Goal: Transaction & Acquisition: Book appointment/travel/reservation

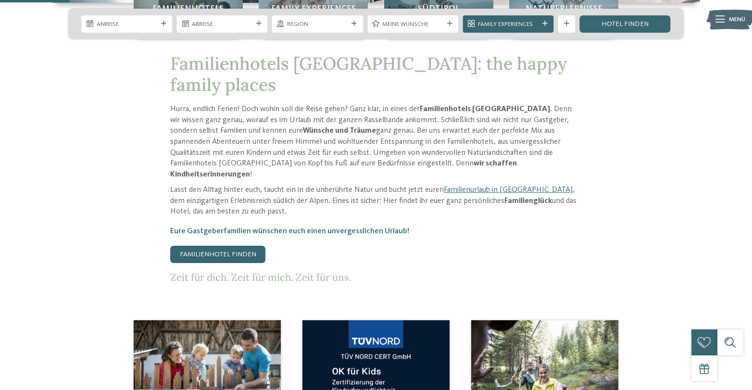
scroll to position [365, 0]
click at [223, 246] on link "Familienhotel finden" at bounding box center [217, 254] width 95 height 17
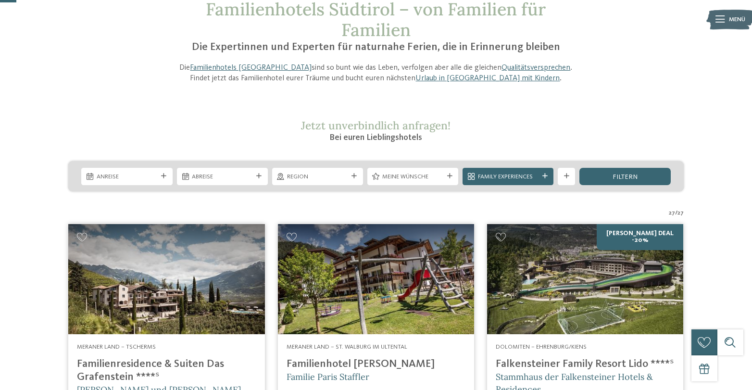
scroll to position [63, 0]
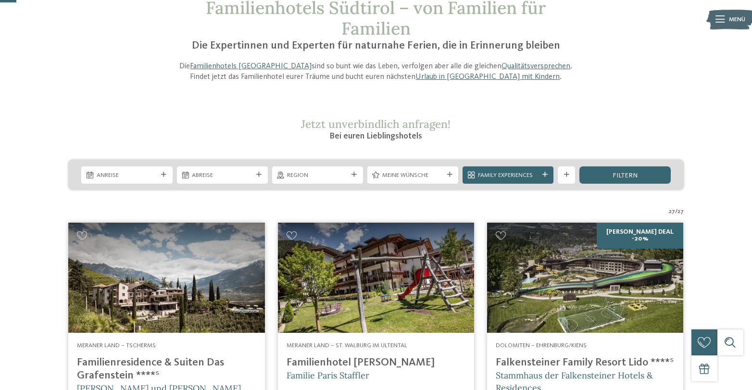
click at [166, 175] on icon at bounding box center [163, 174] width 5 height 5
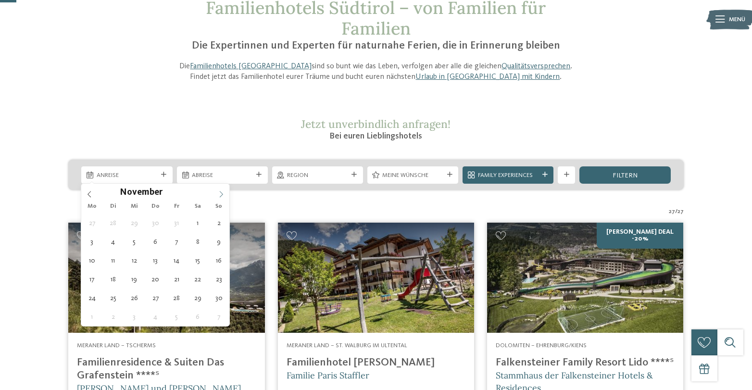
click at [222, 193] on icon at bounding box center [221, 194] width 7 height 7
type input "****"
click at [222, 193] on icon at bounding box center [221, 194] width 7 height 7
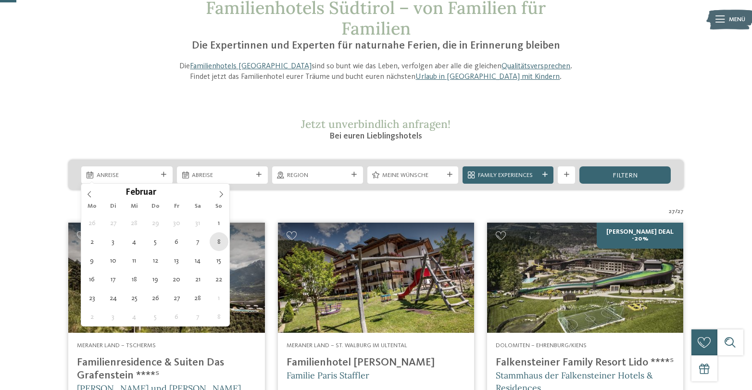
type div "08.02.2026"
type input "****"
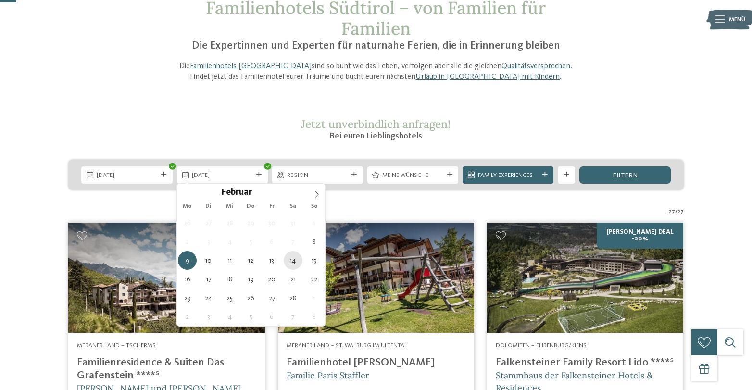
type div "14.02.2026"
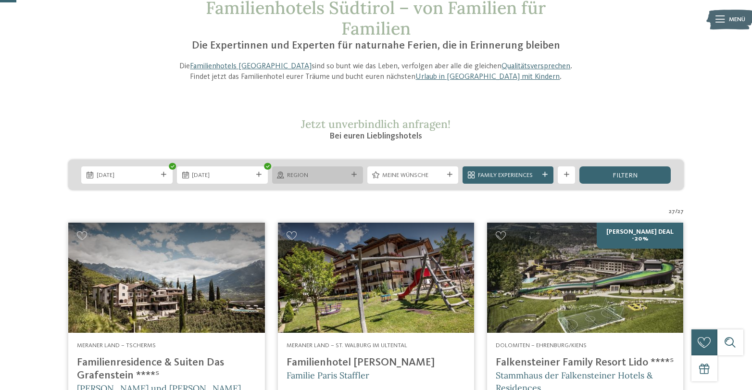
click at [358, 175] on div at bounding box center [354, 174] width 9 height 5
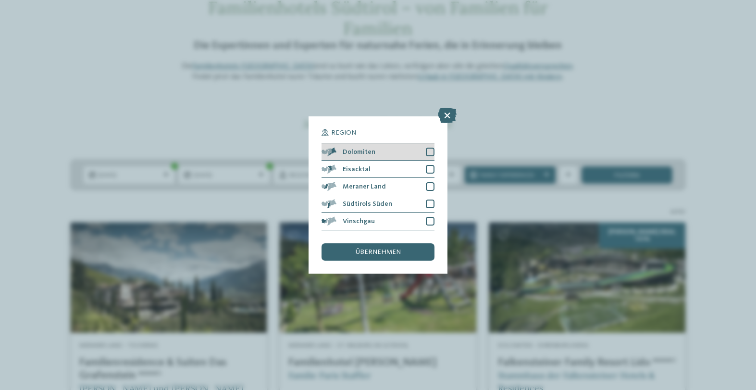
click at [432, 148] on div at bounding box center [430, 152] width 9 height 9
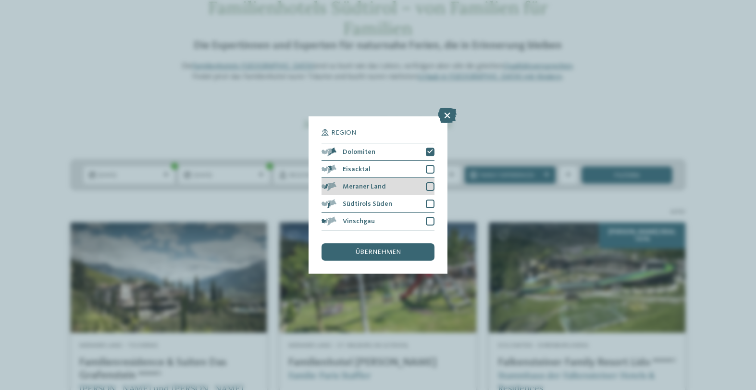
click at [430, 182] on div at bounding box center [430, 186] width 9 height 9
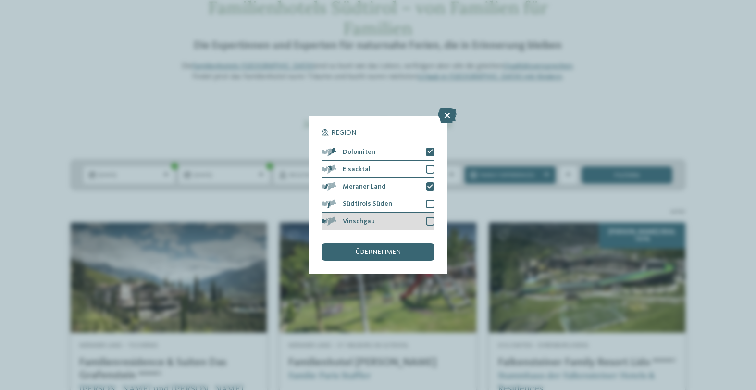
click at [432, 217] on div at bounding box center [430, 221] width 9 height 9
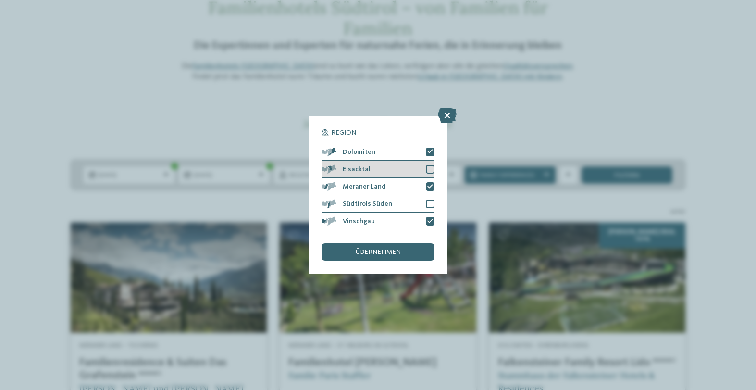
click at [432, 165] on div at bounding box center [430, 169] width 9 height 9
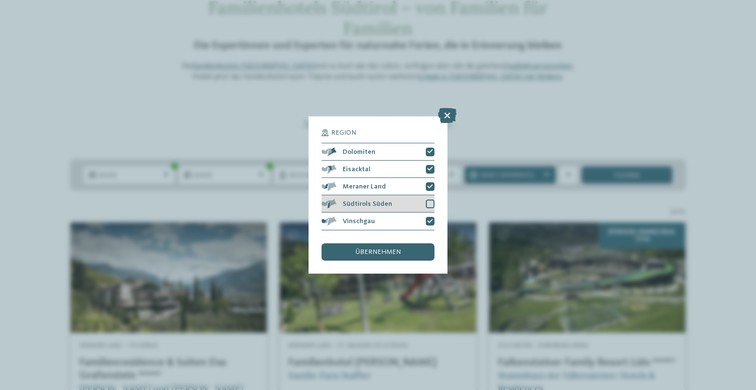
click at [329, 195] on div "Südtirols Süden" at bounding box center [378, 203] width 112 height 17
click at [376, 243] on div "übernehmen" at bounding box center [378, 251] width 112 height 17
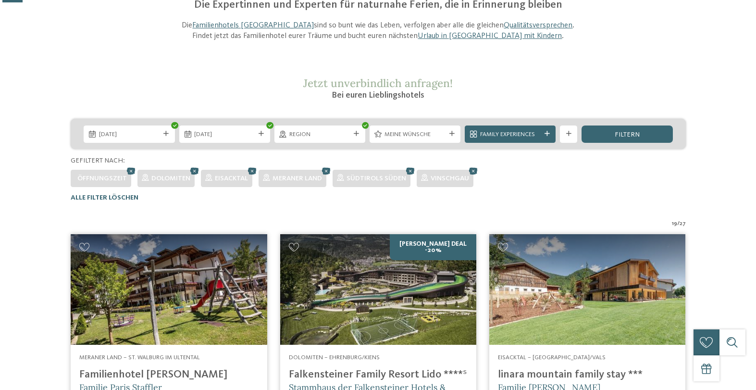
scroll to position [44, 0]
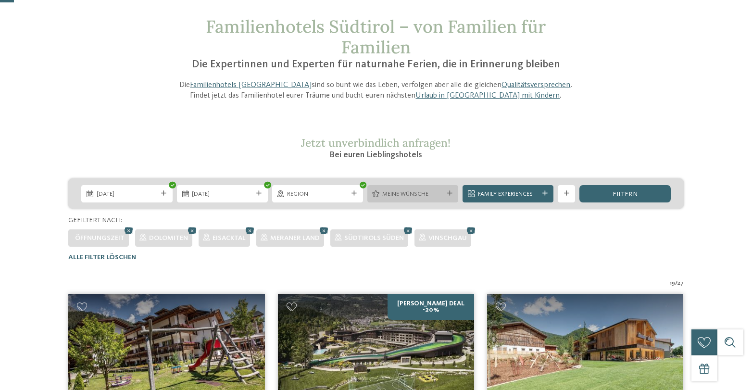
click at [445, 194] on div "Meine Wünsche" at bounding box center [412, 193] width 65 height 9
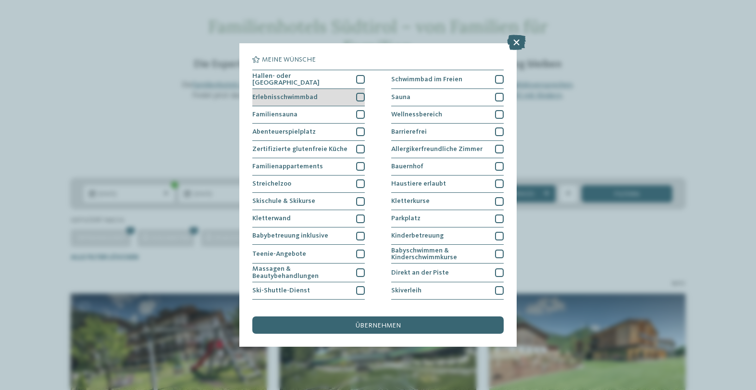
click at [362, 95] on div at bounding box center [360, 97] width 9 height 9
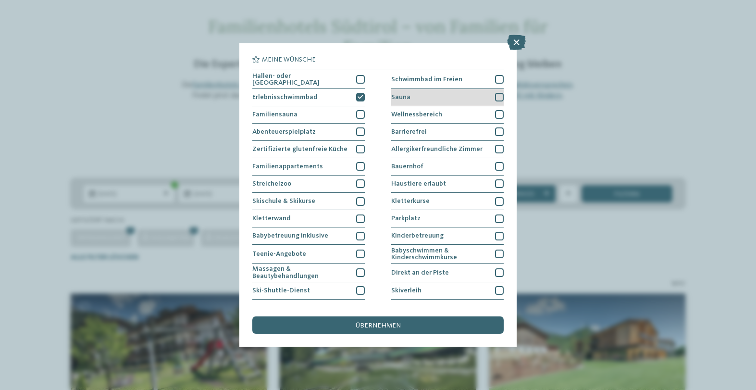
click at [500, 94] on div at bounding box center [499, 97] width 9 height 9
click at [501, 114] on div at bounding box center [499, 114] width 9 height 9
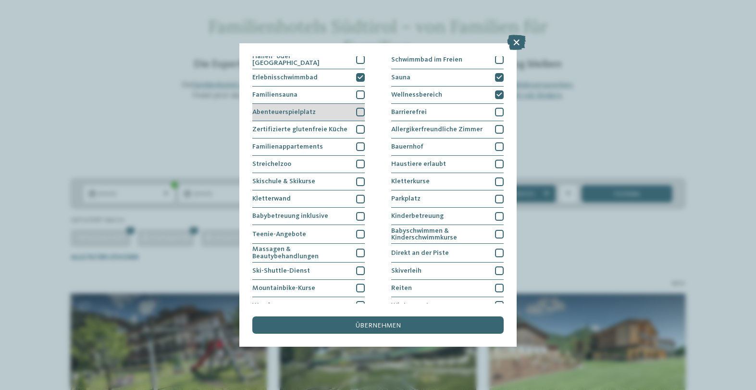
scroll to position [24, 0]
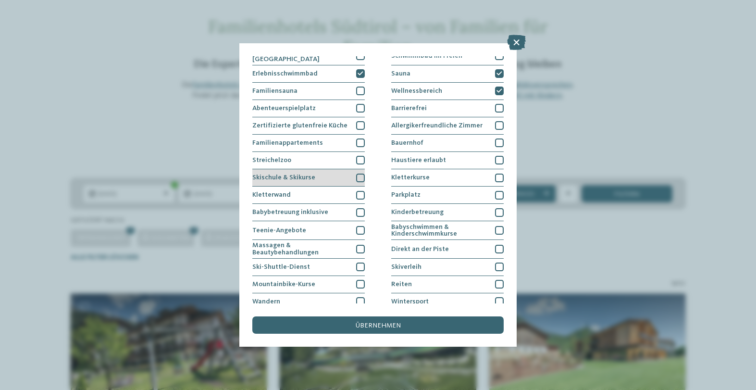
click at [363, 176] on div at bounding box center [360, 178] width 9 height 9
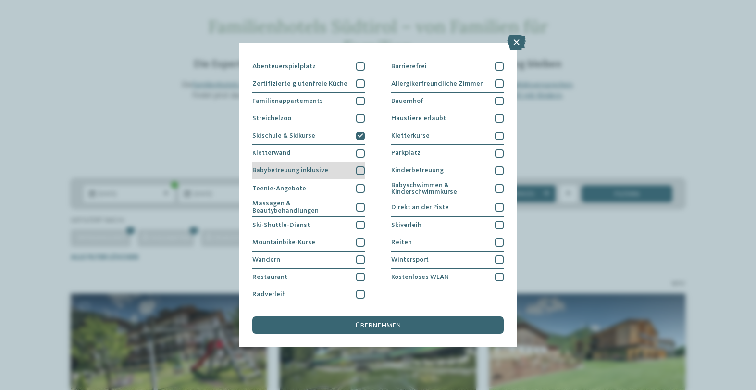
scroll to position [117, 0]
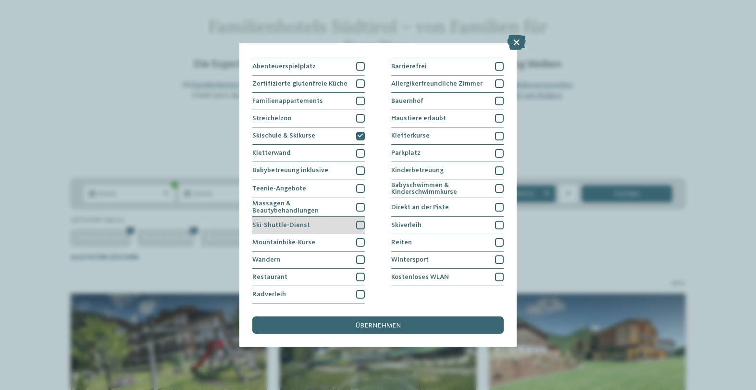
click at [364, 221] on div at bounding box center [360, 225] width 9 height 9
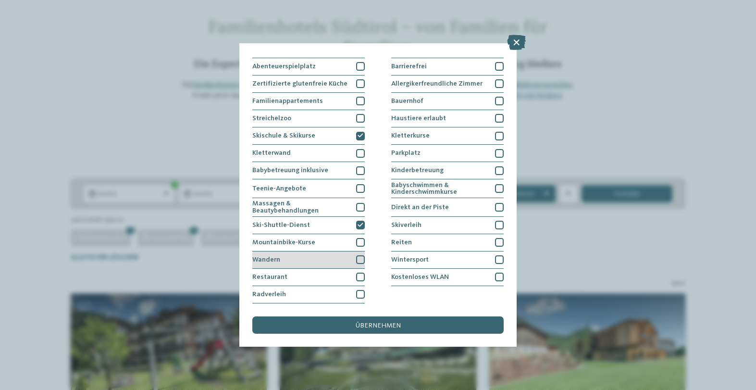
scroll to position [150, 0]
click at [363, 273] on div at bounding box center [360, 277] width 9 height 9
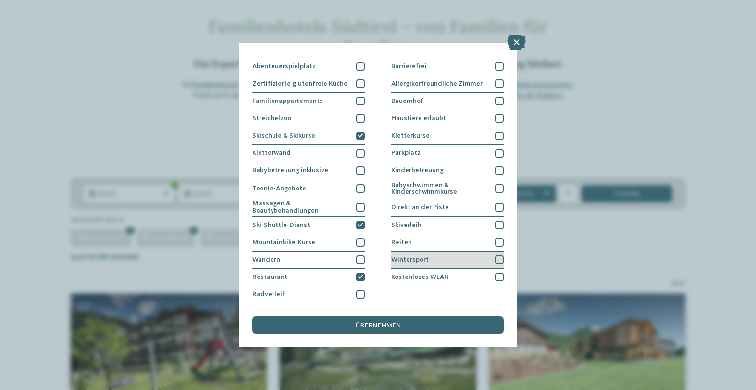
click at [443, 251] on div "Wintersport" at bounding box center [447, 259] width 112 height 17
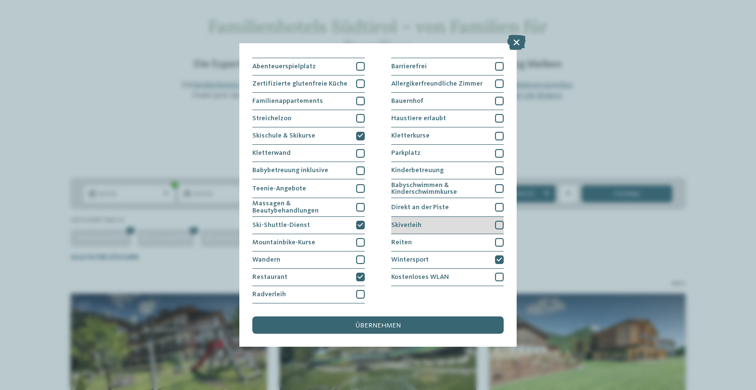
click at [442, 217] on div "Skiverleih" at bounding box center [447, 225] width 112 height 17
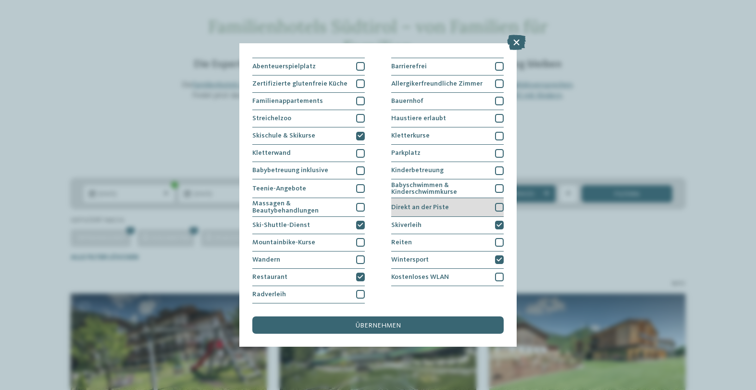
click at [442, 198] on div "Direkt an der Piste" at bounding box center [447, 207] width 112 height 19
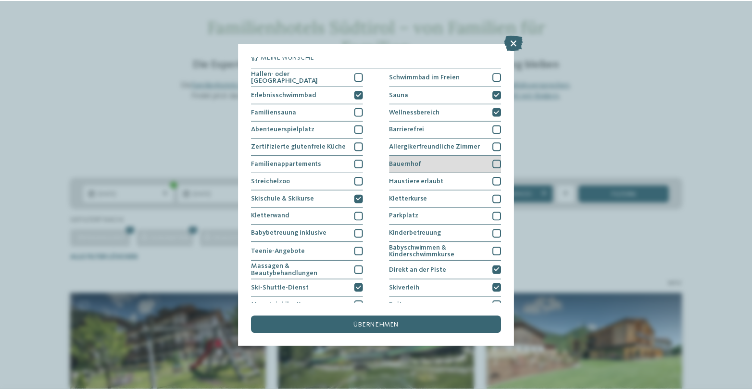
scroll to position [0, 0]
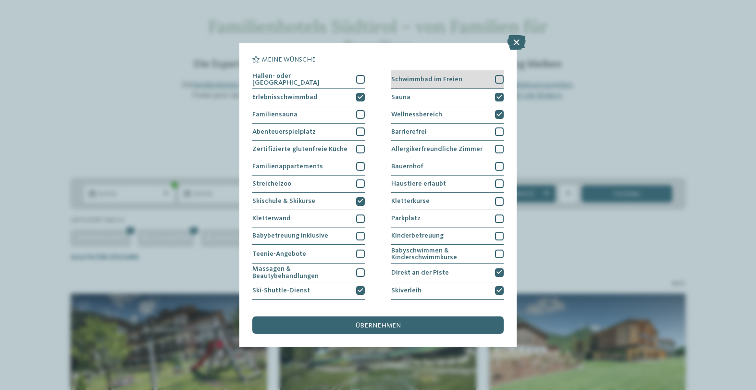
click at [456, 78] on span "Schwimmbad im Freien" at bounding box center [426, 79] width 71 height 7
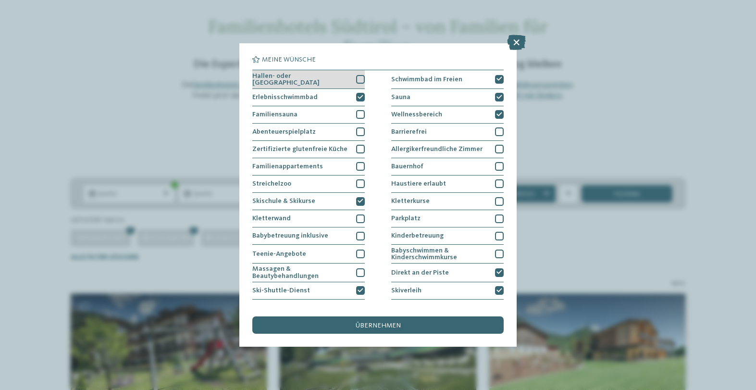
click at [359, 80] on div at bounding box center [360, 79] width 9 height 9
click at [387, 322] on span "übernehmen" at bounding box center [378, 325] width 45 height 7
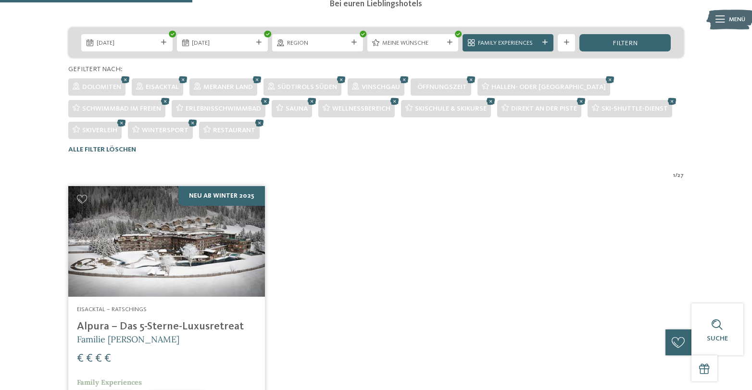
scroll to position [196, 0]
click at [213, 275] on img at bounding box center [166, 241] width 196 height 111
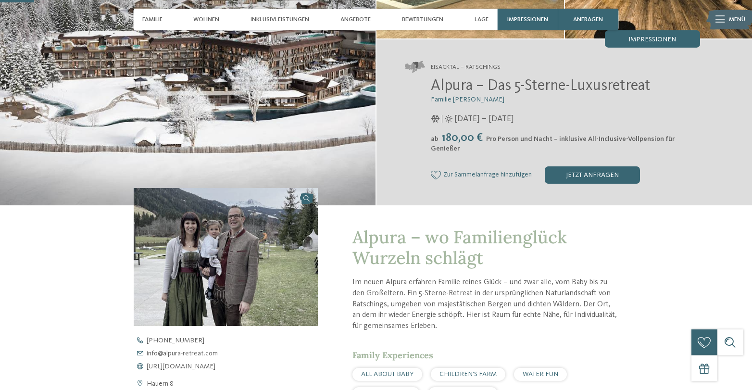
scroll to position [146, 0]
click at [664, 37] on span "Impressionen" at bounding box center [652, 39] width 48 height 7
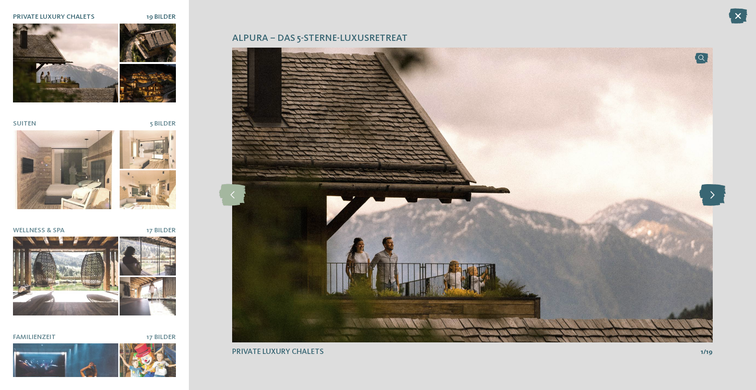
click at [713, 196] on icon at bounding box center [713, 195] width 26 height 22
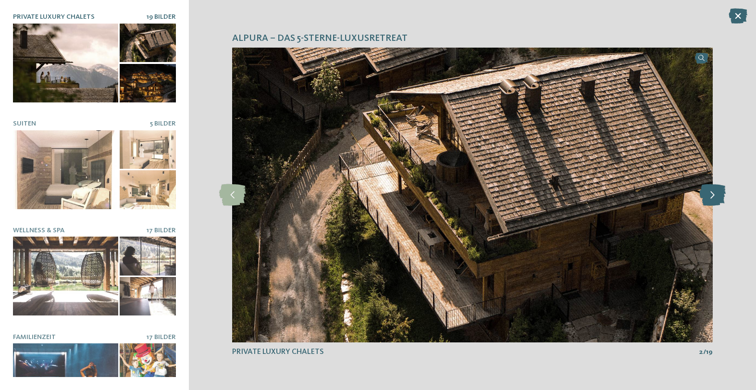
click at [713, 196] on icon at bounding box center [713, 195] width 26 height 22
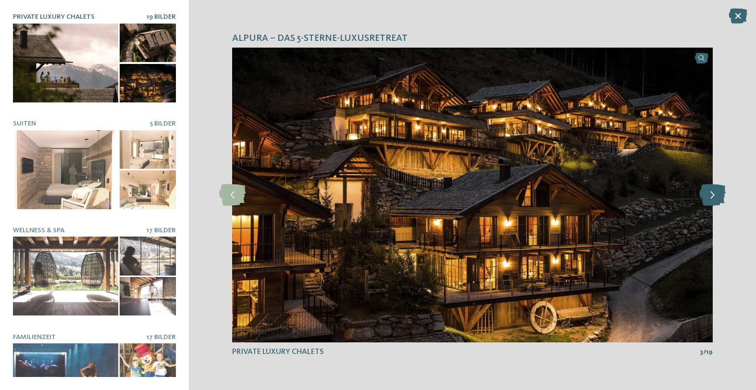
click at [713, 196] on icon at bounding box center [713, 195] width 26 height 22
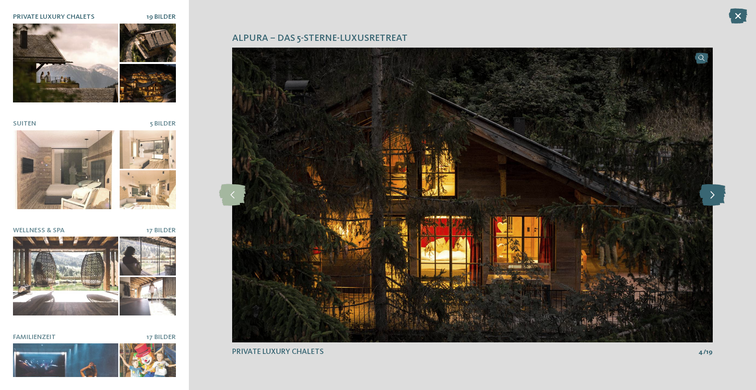
click at [713, 196] on icon at bounding box center [713, 195] width 26 height 22
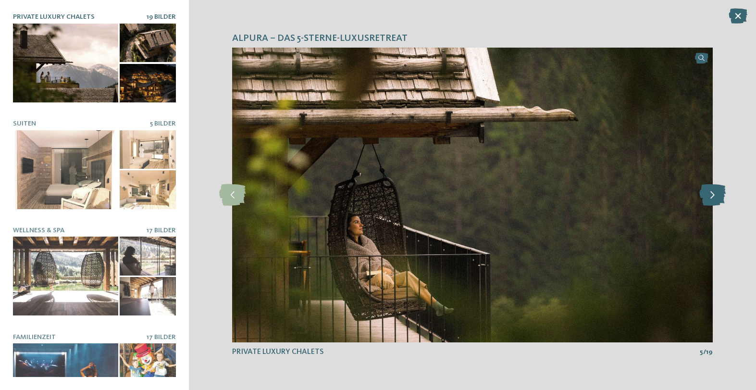
click at [713, 196] on icon at bounding box center [713, 195] width 26 height 22
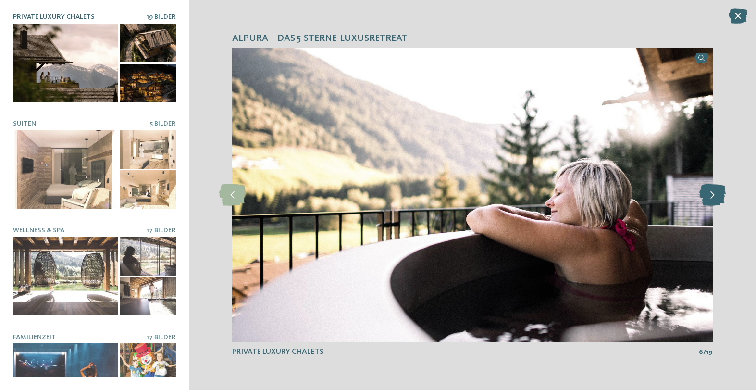
click at [713, 196] on icon at bounding box center [713, 195] width 26 height 22
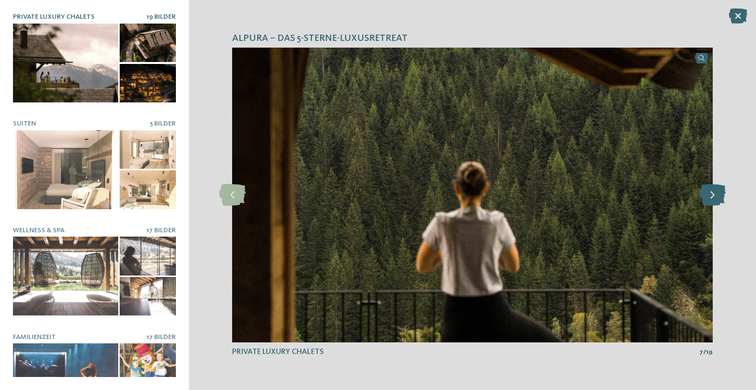
click at [713, 197] on icon at bounding box center [713, 195] width 26 height 22
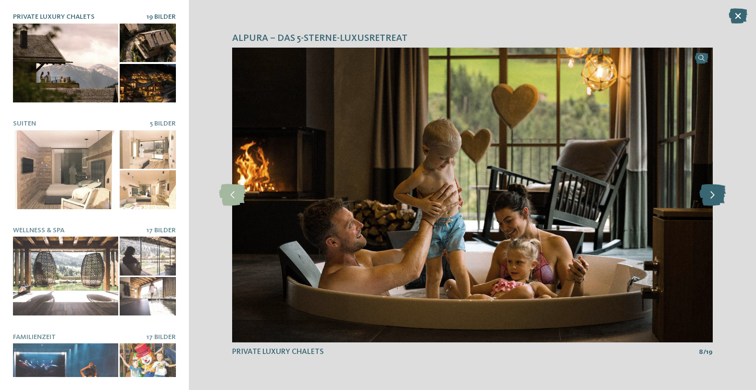
click at [713, 197] on icon at bounding box center [713, 195] width 26 height 22
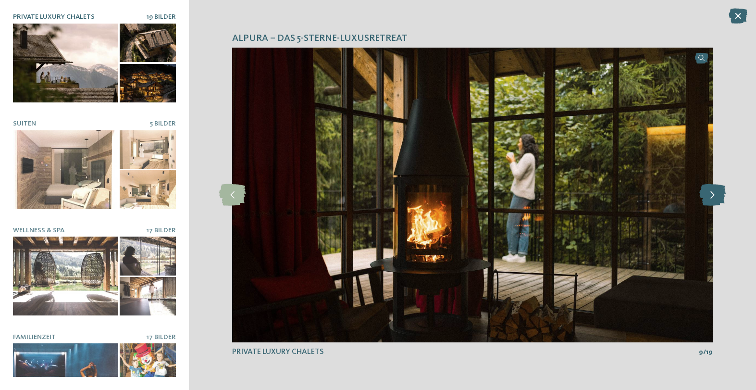
click at [713, 197] on icon at bounding box center [713, 195] width 26 height 22
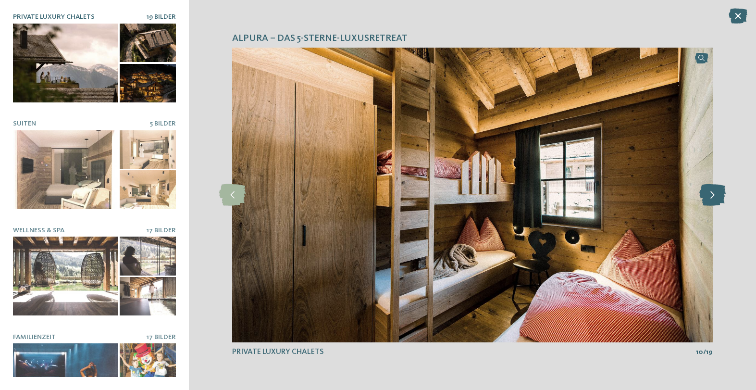
click at [713, 197] on icon at bounding box center [713, 195] width 26 height 22
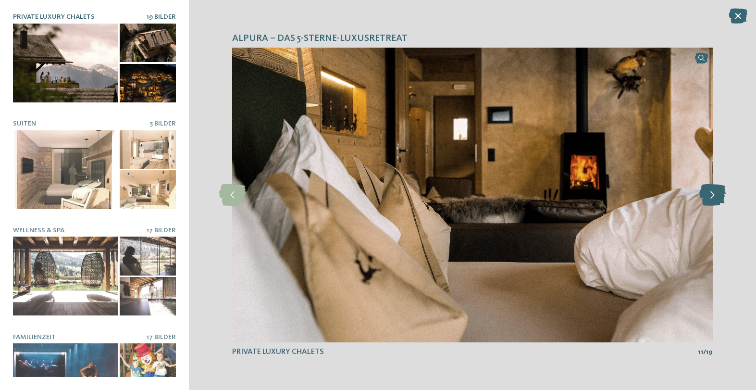
click at [713, 197] on icon at bounding box center [713, 195] width 26 height 22
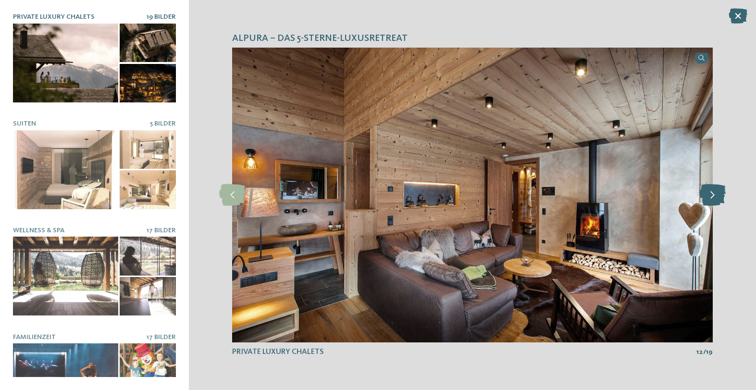
click at [713, 197] on icon at bounding box center [713, 195] width 26 height 22
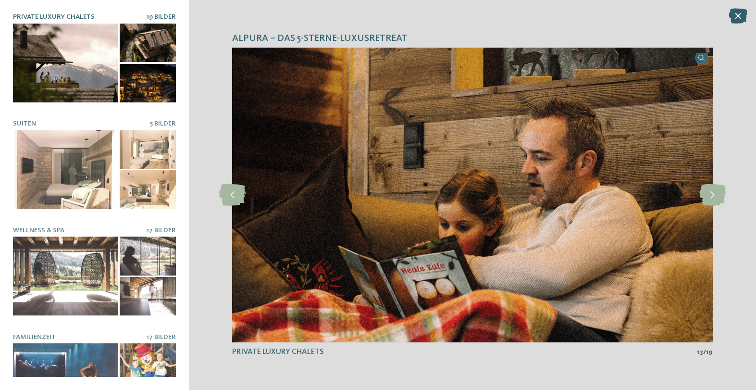
click at [740, 19] on icon at bounding box center [738, 15] width 19 height 15
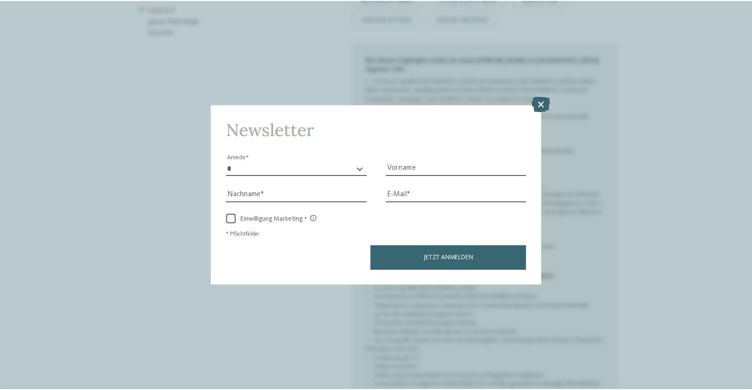
scroll to position [519, 0]
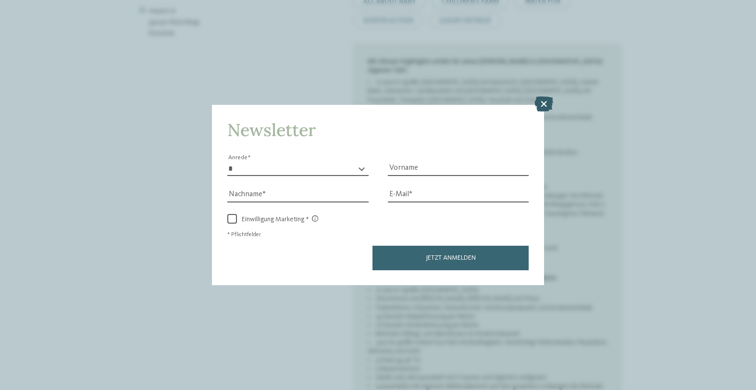
click at [543, 96] on icon at bounding box center [544, 103] width 19 height 15
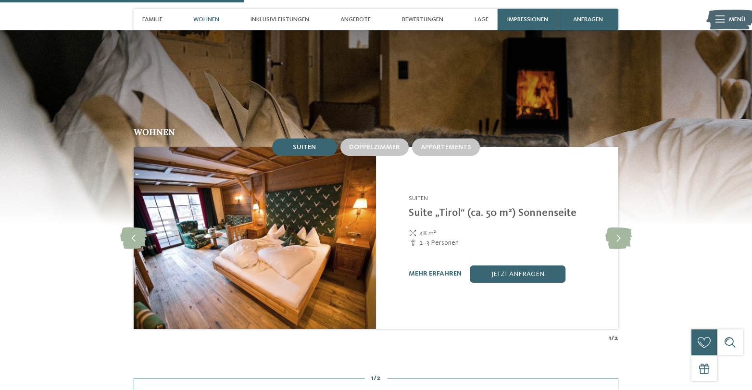
scroll to position [1054, 0]
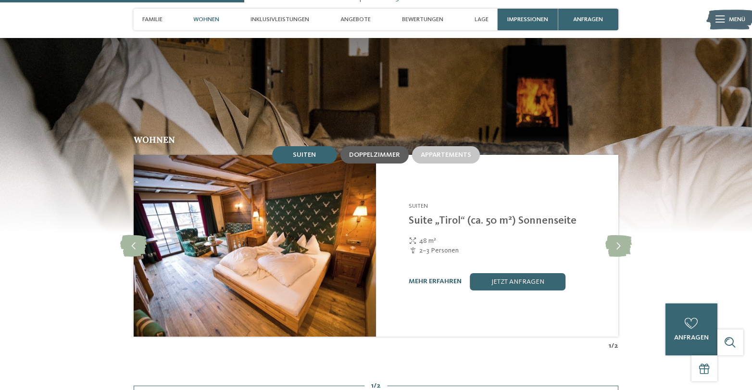
click at [368, 151] on span "Doppelzimmer" at bounding box center [374, 154] width 51 height 7
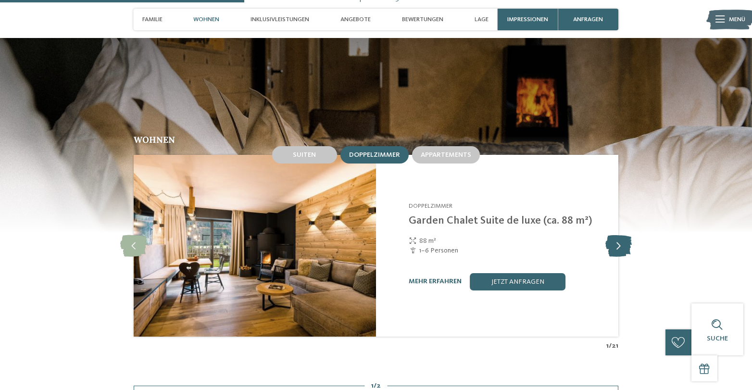
click at [622, 235] on icon at bounding box center [618, 246] width 26 height 22
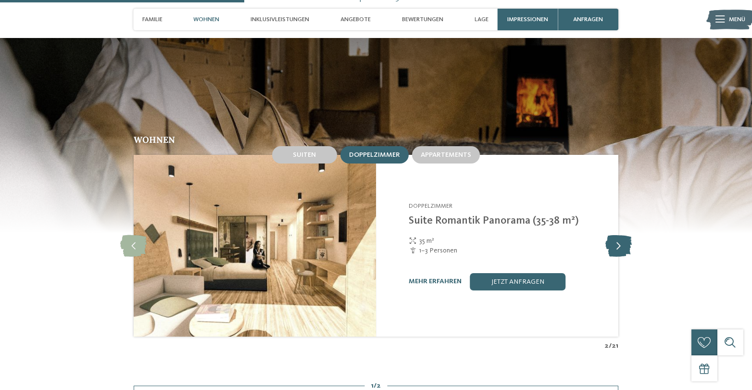
click at [622, 235] on icon at bounding box center [618, 246] width 26 height 22
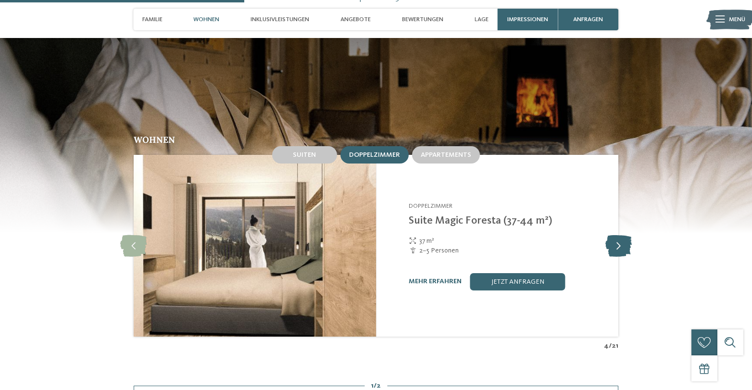
click at [622, 235] on icon at bounding box center [618, 246] width 26 height 22
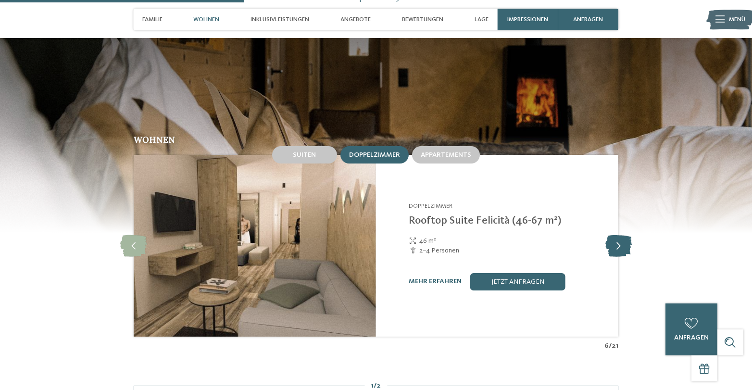
click at [622, 235] on icon at bounding box center [618, 246] width 26 height 22
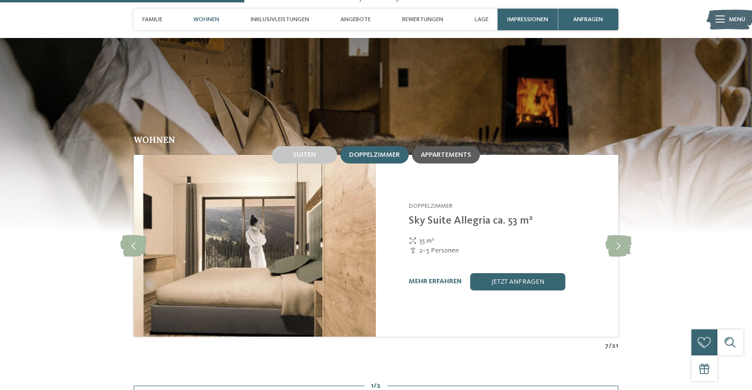
click at [434, 151] on span "Appartements" at bounding box center [446, 154] width 50 height 7
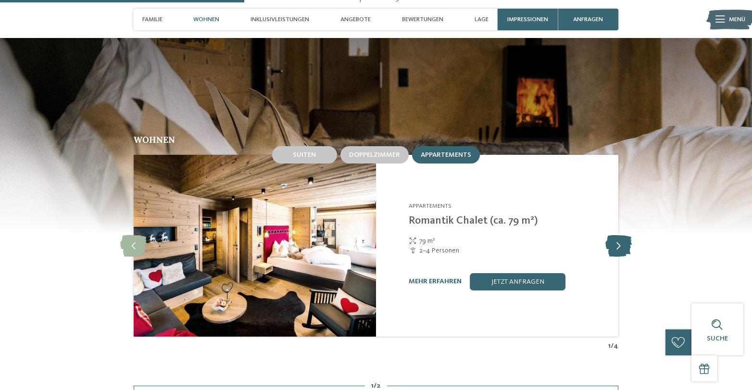
click at [623, 235] on icon at bounding box center [618, 246] width 26 height 22
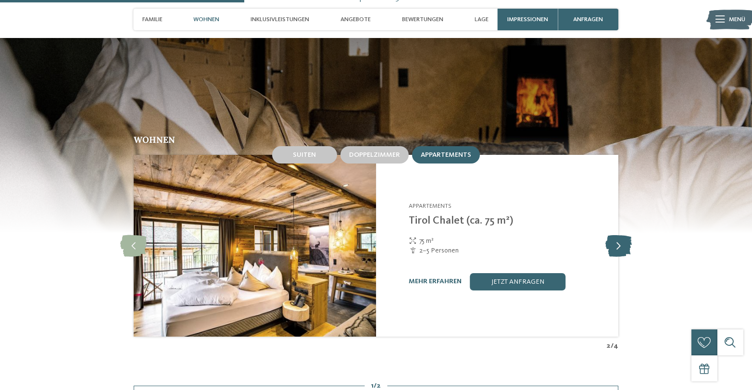
click at [623, 235] on icon at bounding box center [618, 246] width 26 height 22
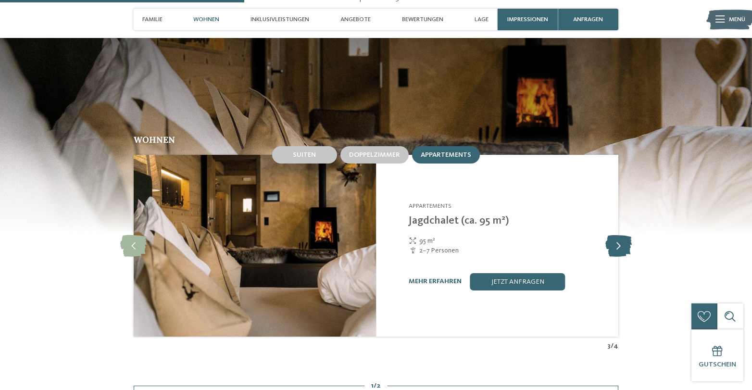
click at [623, 235] on icon at bounding box center [618, 246] width 26 height 22
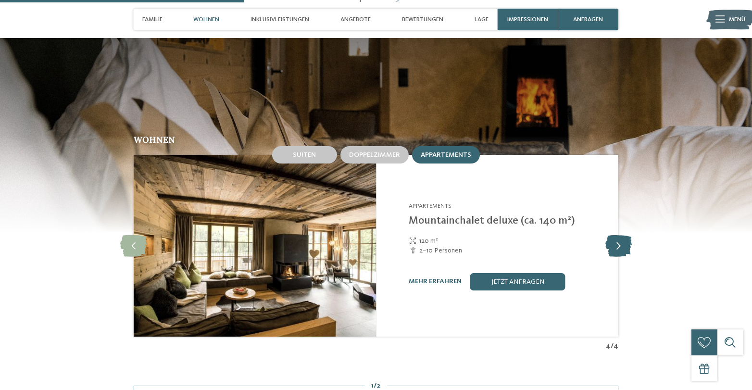
click at [623, 235] on icon at bounding box center [618, 246] width 26 height 22
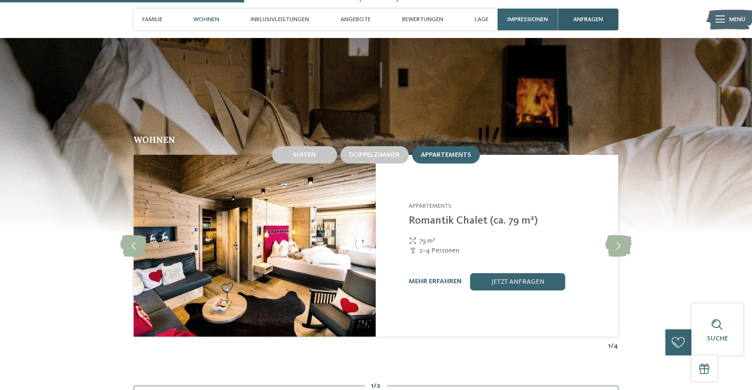
click at [593, 17] on span "anfragen" at bounding box center [588, 19] width 30 height 7
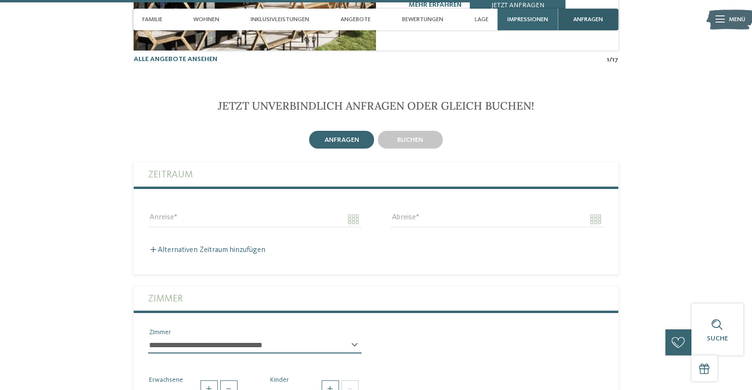
scroll to position [2409, 0]
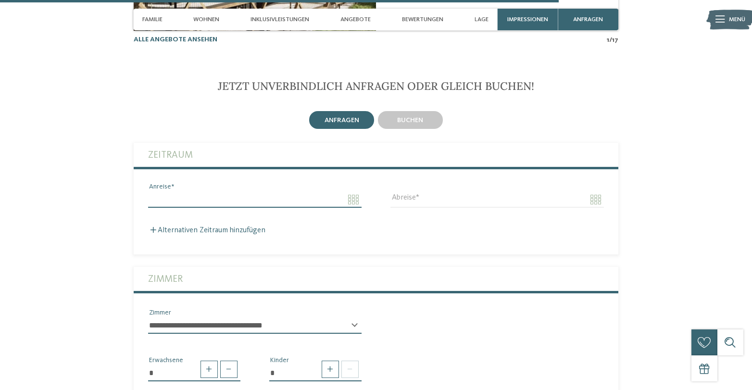
click at [232, 191] on input "Anreise" at bounding box center [254, 199] width 213 height 16
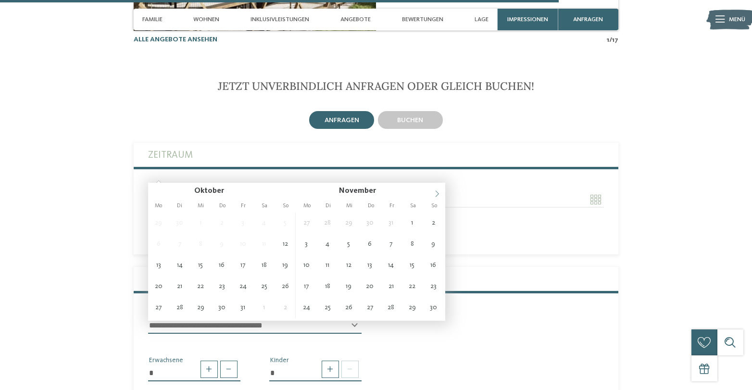
click at [437, 194] on icon at bounding box center [437, 193] width 7 height 7
type input "****"
click at [437, 194] on icon at bounding box center [437, 193] width 7 height 7
type input "****"
click at [437, 194] on icon at bounding box center [437, 193] width 7 height 7
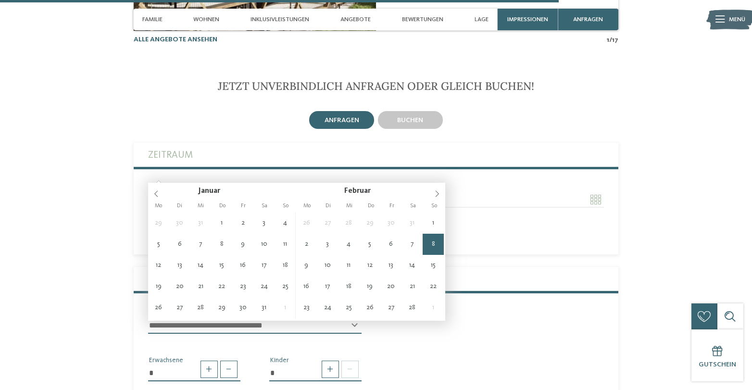
type input "**********"
type input "****"
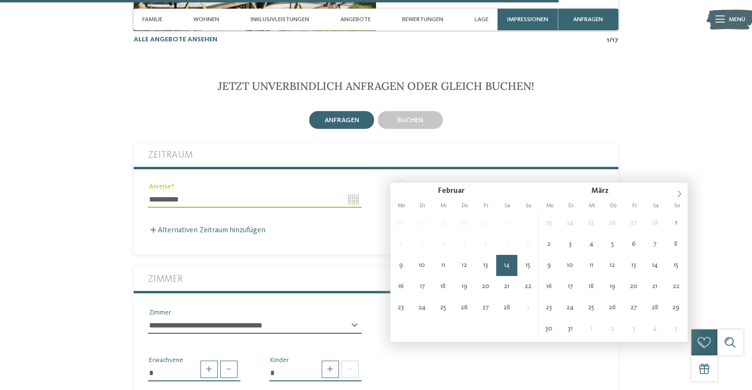
type input "**********"
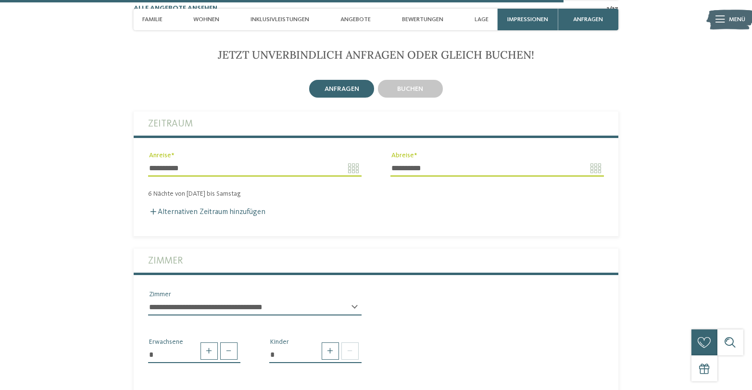
scroll to position [2439, 0]
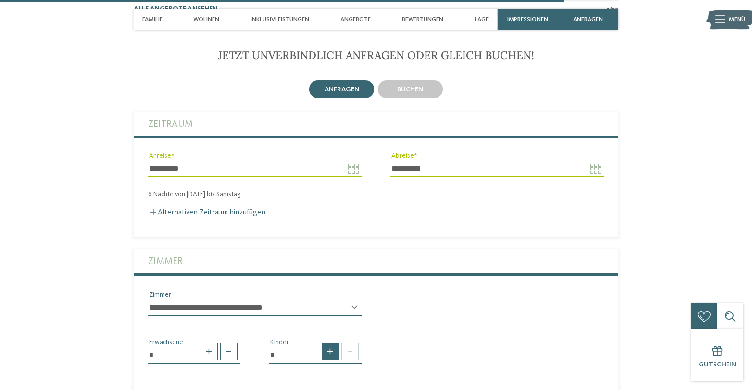
click at [329, 343] on span at bounding box center [330, 351] width 17 height 17
type input "*"
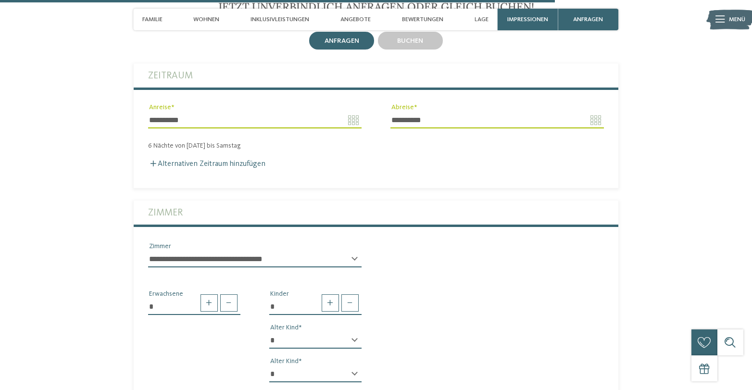
scroll to position [2490, 0]
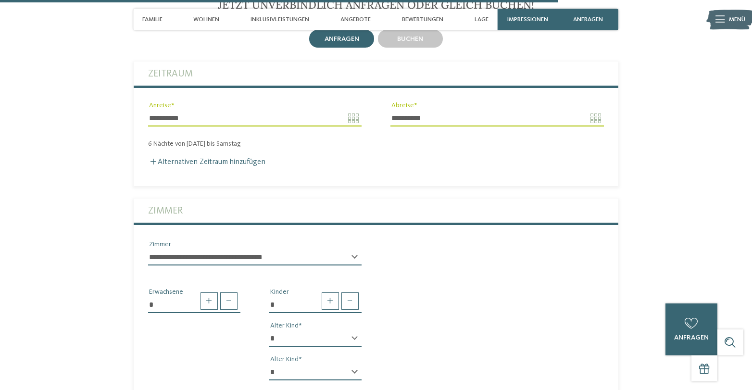
select select "*"
click at [327, 335] on div "* * * * * * * * * * * ** ** ** ** ** ** ** ** Alter Kind * * * * * * * * * * * …" at bounding box center [315, 375] width 92 height 91
click at [353, 364] on div "* * * * * * * * * * * ** ** ** ** ** ** ** ** Alter Kind" at bounding box center [315, 376] width 92 height 24
select select "*"
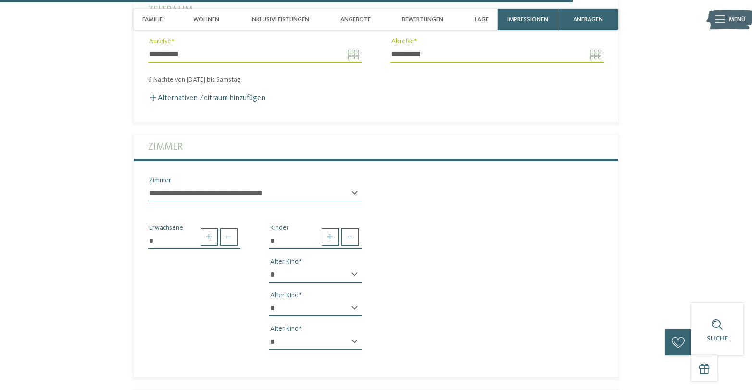
scroll to position [2558, 0]
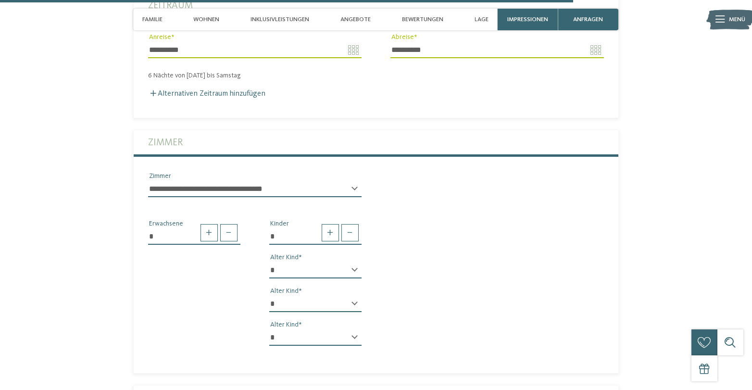
click at [356, 329] on div "* * * * * * * * * * * ** ** ** ** ** ** ** ** Alter Kind" at bounding box center [315, 341] width 92 height 24
select select "*"
click at [444, 323] on div "* Erwachsene * Kinder * * * * * * * * * * * ** ** ** ** ** ** ** ** Alter Kind …" at bounding box center [376, 279] width 485 height 149
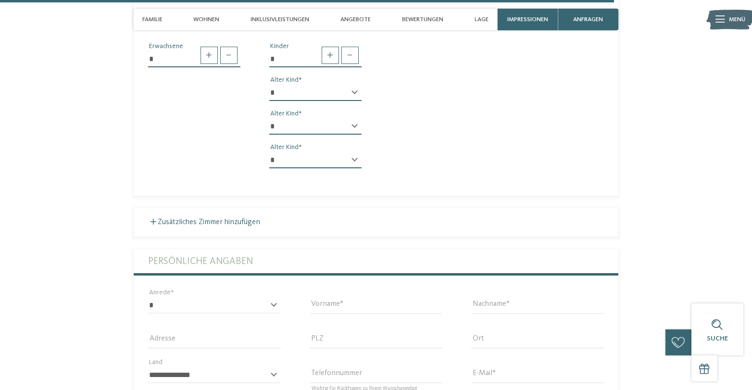
scroll to position [2759, 0]
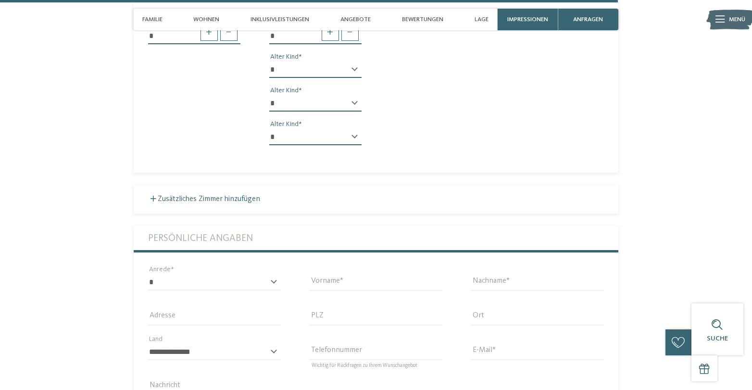
click at [273, 274] on div "* **** **** ******* ****** Anrede" at bounding box center [214, 286] width 133 height 25
click at [238, 274] on select "* **** **** ******* ******" at bounding box center [214, 282] width 133 height 16
select select "*"
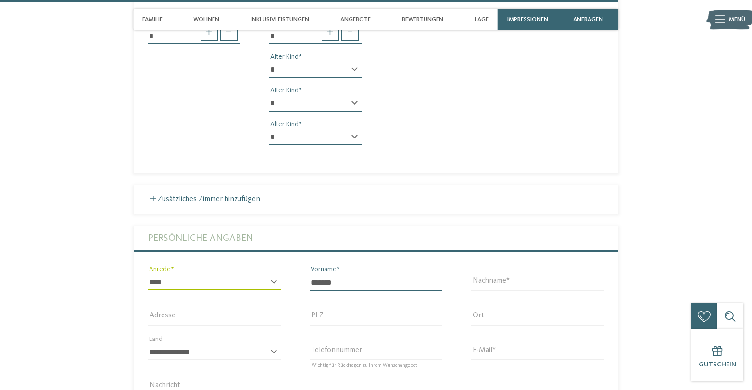
type input "*******"
type input "*****"
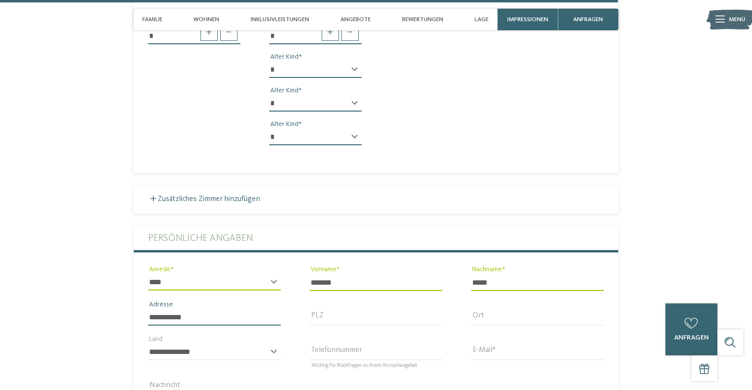
type input "**********"
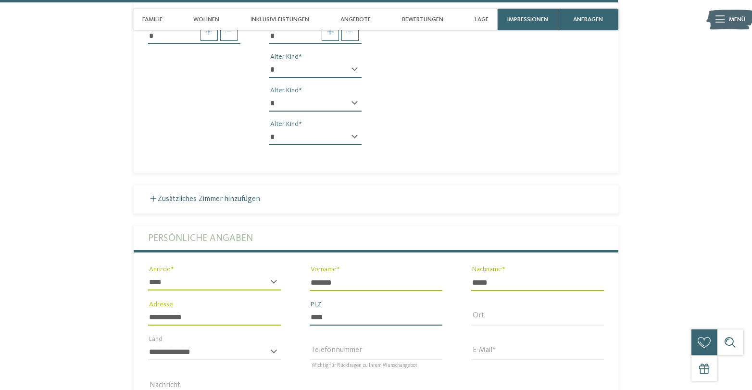
type input "****"
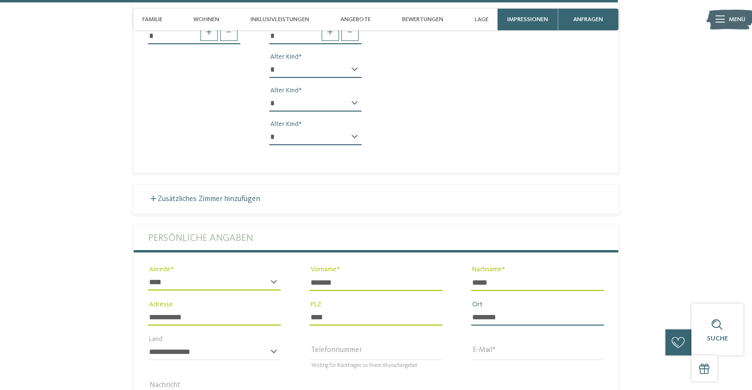
type input "********"
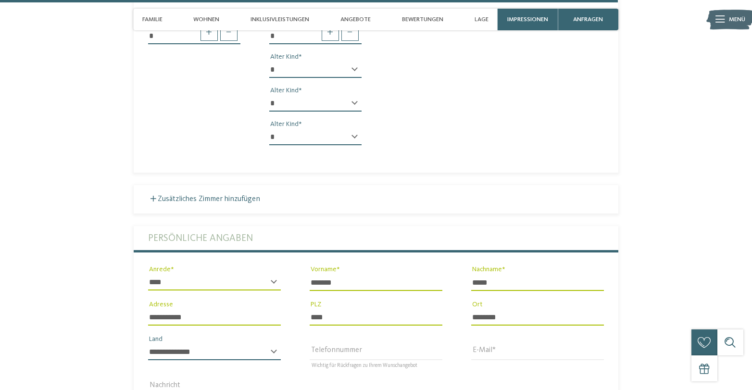
click at [186, 344] on select "**********" at bounding box center [214, 352] width 133 height 16
select select "**"
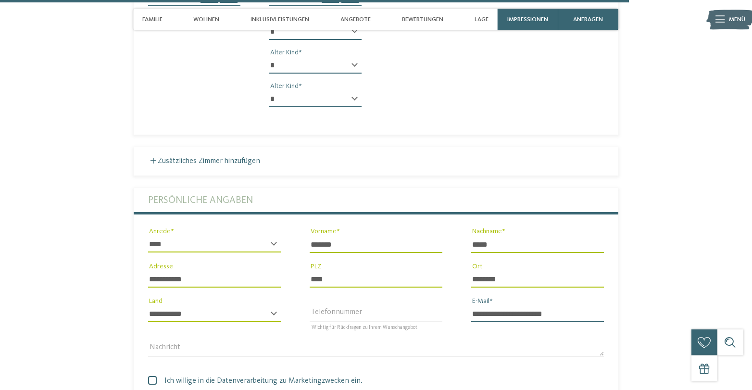
scroll to position [2813, 0]
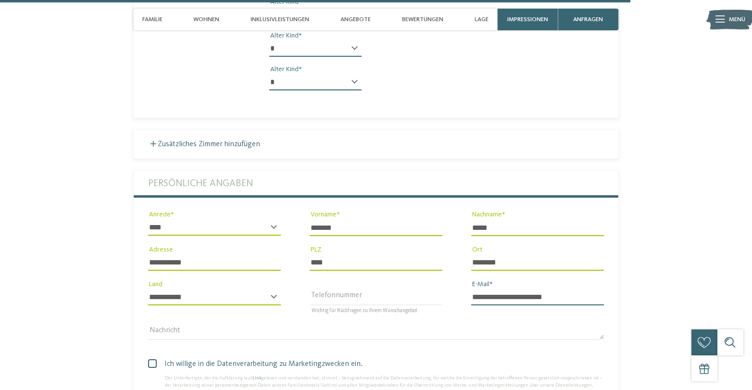
type input "**********"
click at [153, 359] on span at bounding box center [152, 363] width 9 height 9
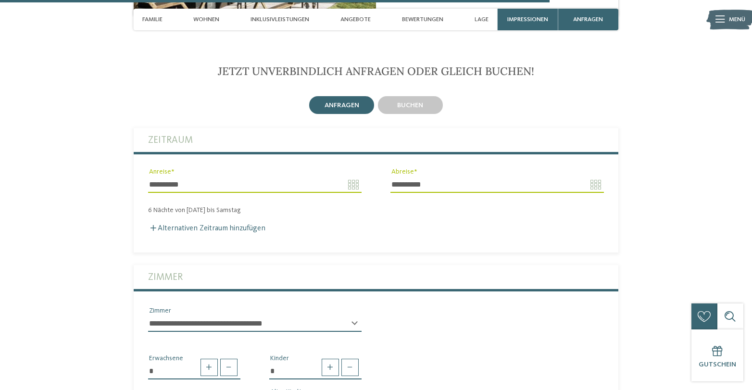
scroll to position [2423, 0]
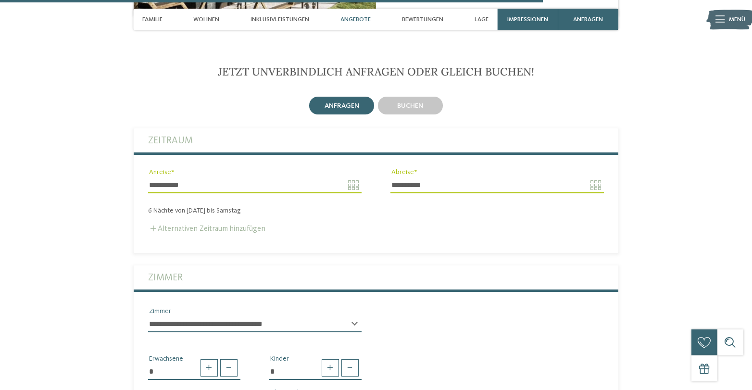
click at [237, 225] on label "Alternativen Zeitraum hinzufügen" at bounding box center [206, 229] width 117 height 8
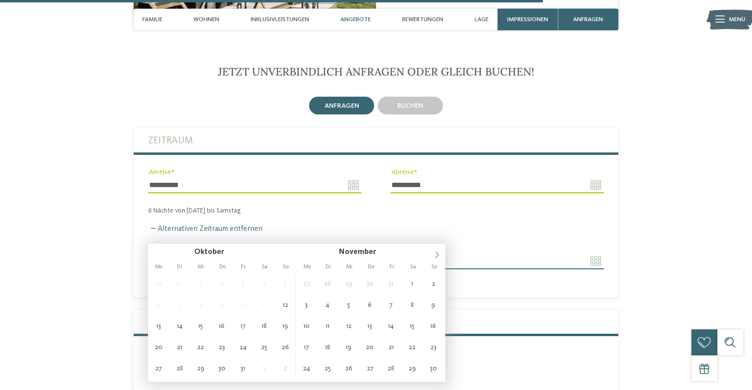
click at [342, 253] on input "Anreise" at bounding box center [254, 261] width 213 height 16
click at [434, 254] on icon at bounding box center [437, 254] width 7 height 7
type input "****"
click at [434, 254] on icon at bounding box center [437, 254] width 7 height 7
type input "****"
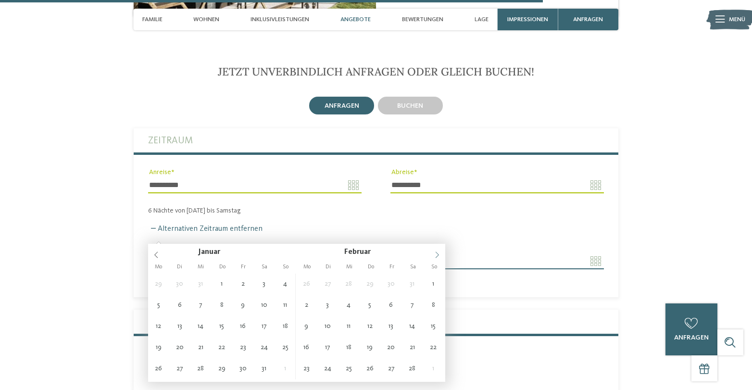
click at [434, 254] on icon at bounding box center [437, 254] width 7 height 7
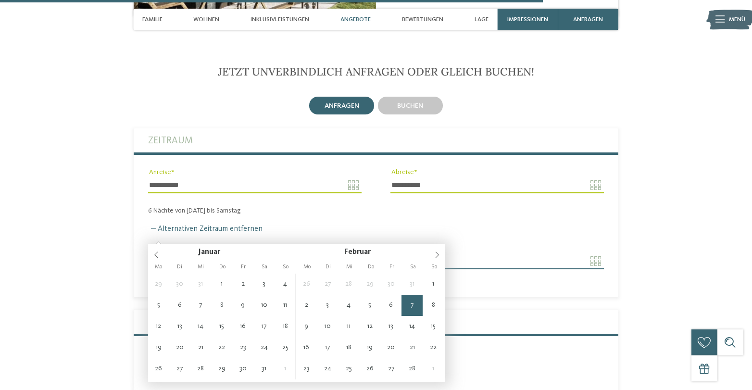
type input "**********"
type input "****"
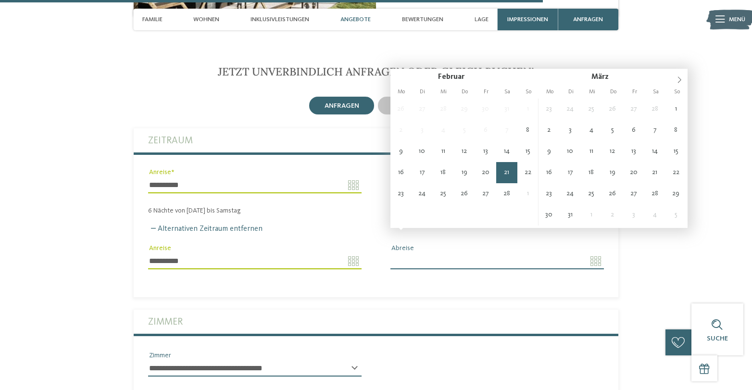
type input "**********"
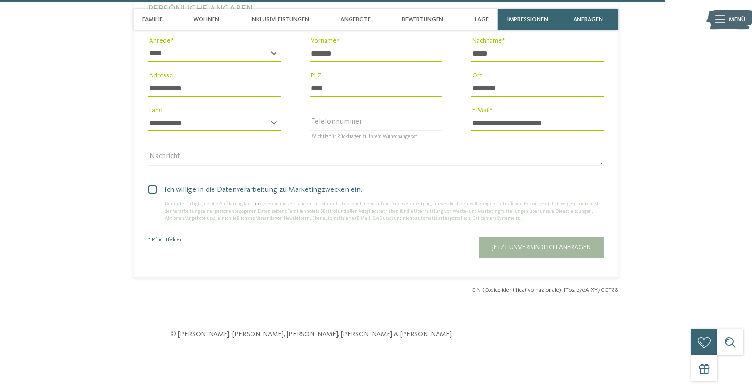
scroll to position [3053, 0]
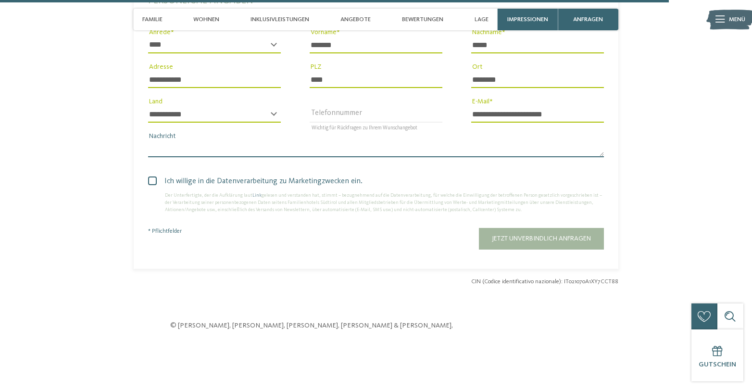
click at [189, 141] on textarea "Nachricht" at bounding box center [376, 149] width 456 height 16
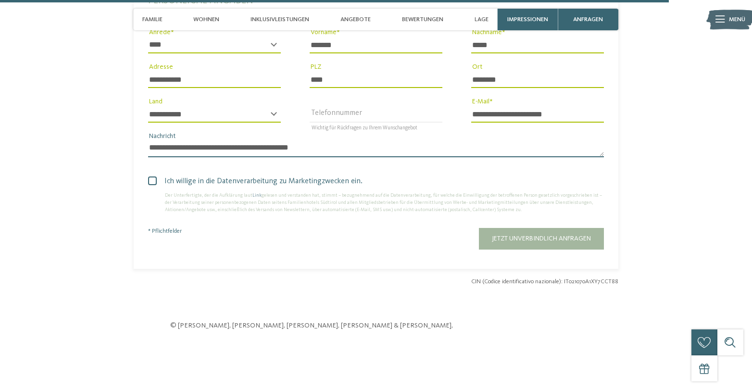
click at [289, 141] on textarea "**********" at bounding box center [376, 149] width 456 height 16
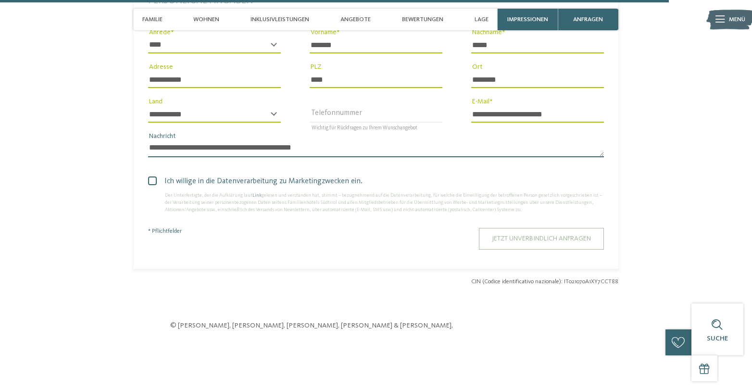
type textarea "**********"
click at [508, 235] on span "Jetzt unverbindlich anfragen" at bounding box center [541, 238] width 99 height 7
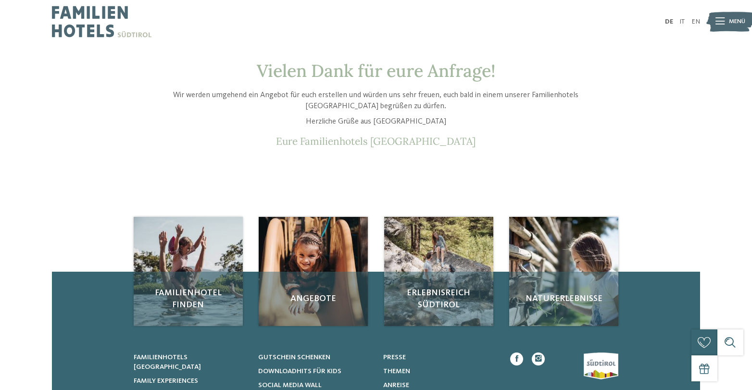
click at [101, 29] on img at bounding box center [102, 21] width 100 height 43
click at [85, 16] on img at bounding box center [102, 21] width 100 height 43
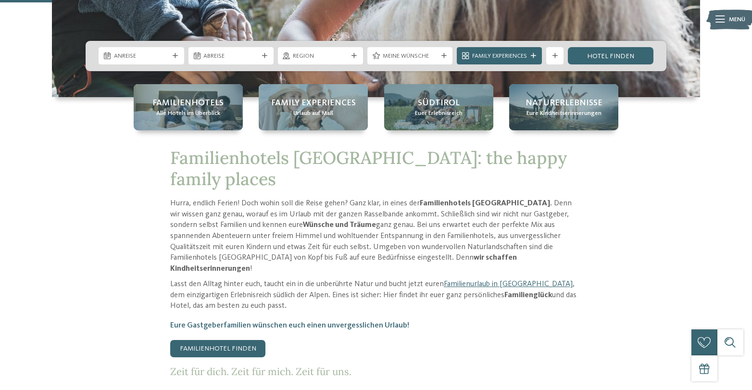
scroll to position [271, 0]
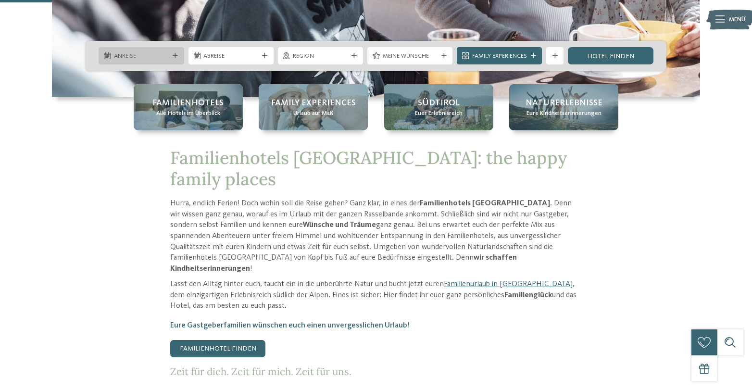
click at [173, 57] on icon at bounding box center [175, 55] width 5 height 5
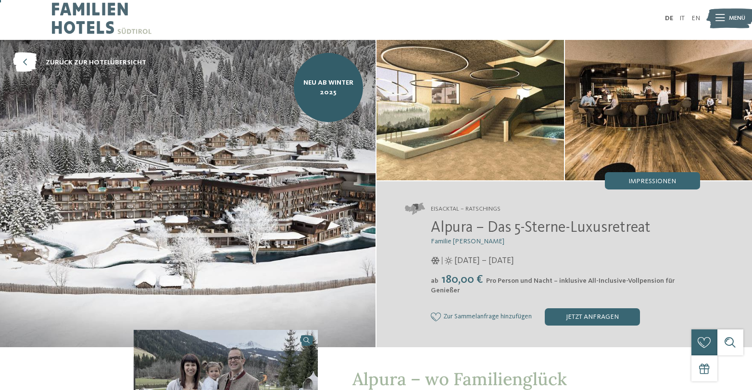
scroll to position [4, 0]
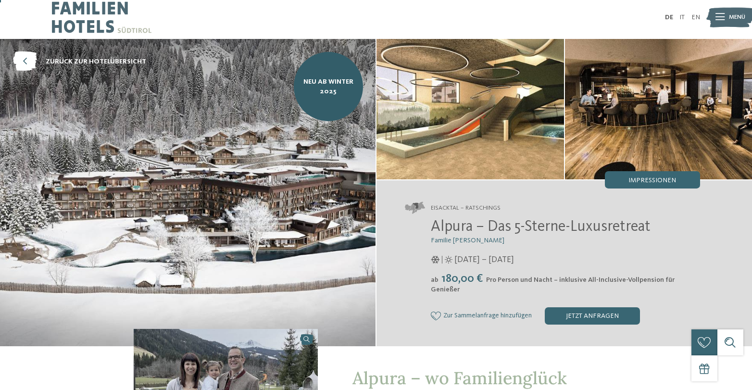
click at [719, 22] on div at bounding box center [719, 18] width 9 height 22
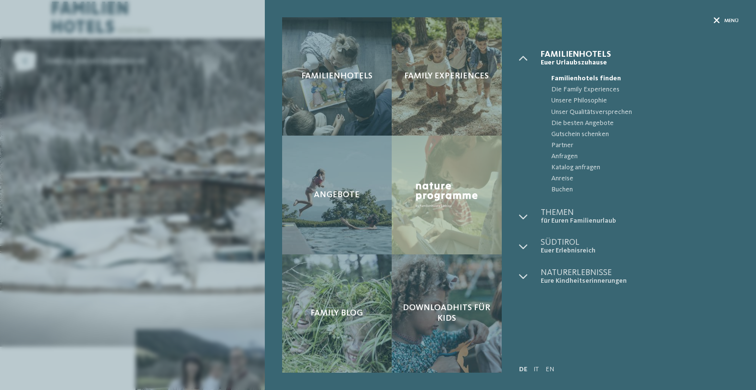
click at [719, 22] on icon at bounding box center [717, 21] width 6 height 6
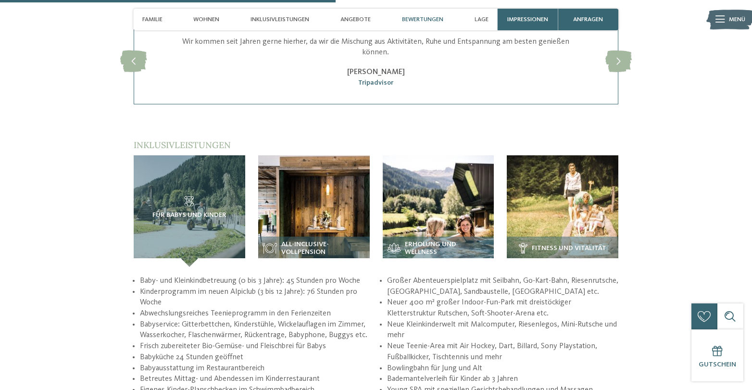
scroll to position [1425, 0]
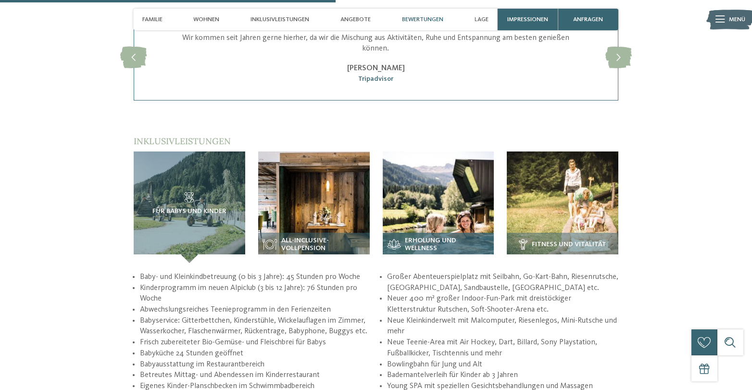
click at [456, 181] on img at bounding box center [439, 207] width 112 height 112
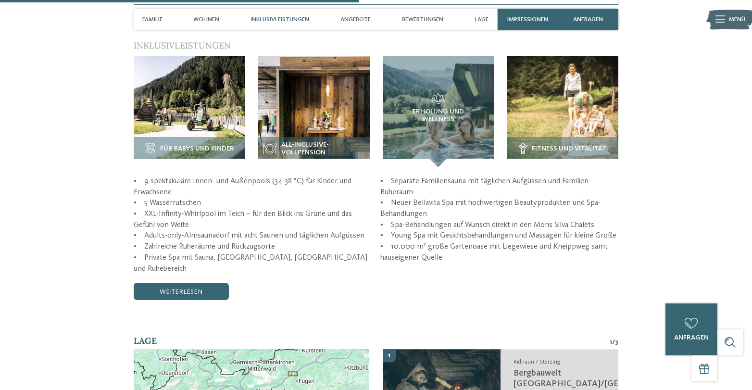
scroll to position [1520, 0]
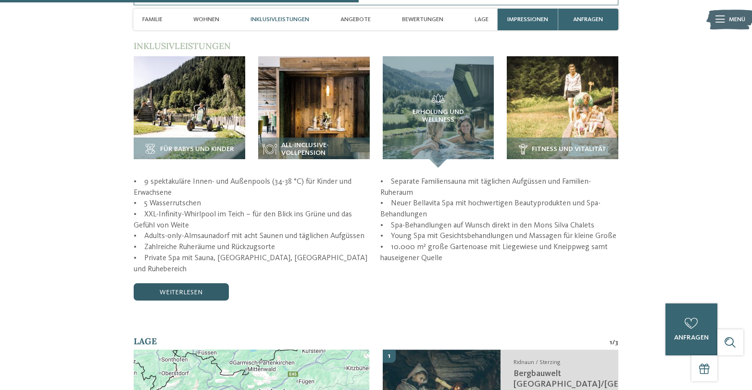
click at [187, 283] on link "weiterlesen" at bounding box center [181, 291] width 95 height 17
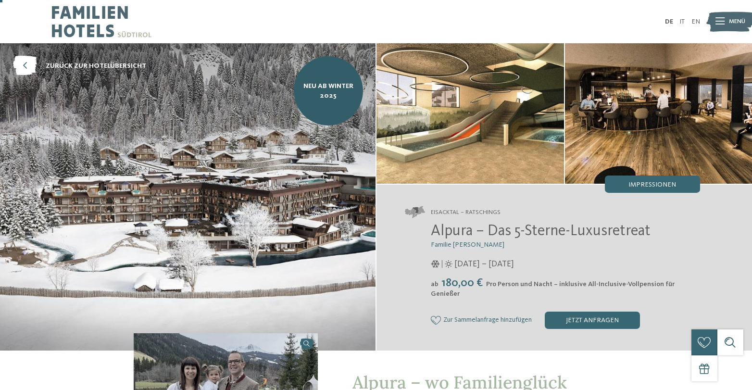
scroll to position [0, 0]
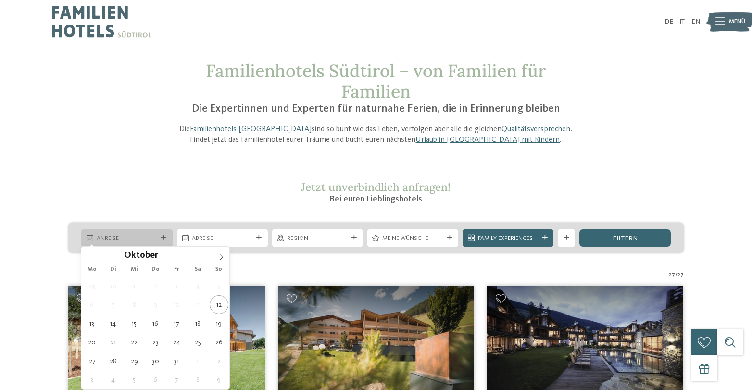
click at [134, 234] on span "Anreise" at bounding box center [127, 238] width 61 height 9
click at [225, 260] on span at bounding box center [221, 255] width 16 height 16
type input "****"
click at [225, 260] on span at bounding box center [221, 255] width 16 height 16
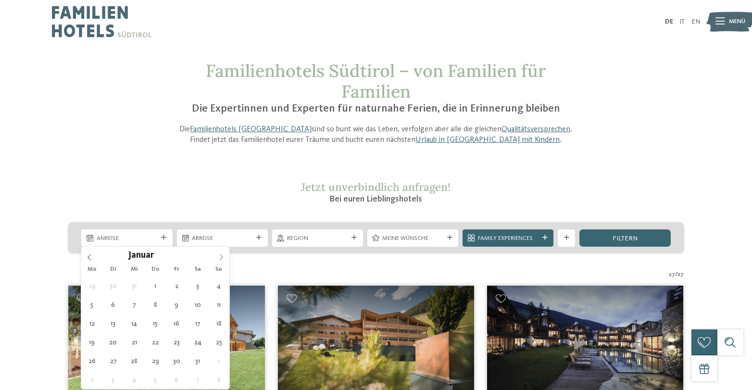
click at [225, 260] on span at bounding box center [221, 255] width 16 height 16
type div "[DATE]"
type input "****"
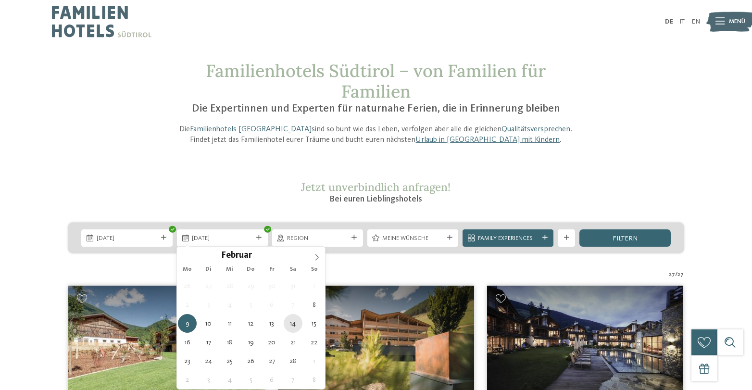
type div "[DATE]"
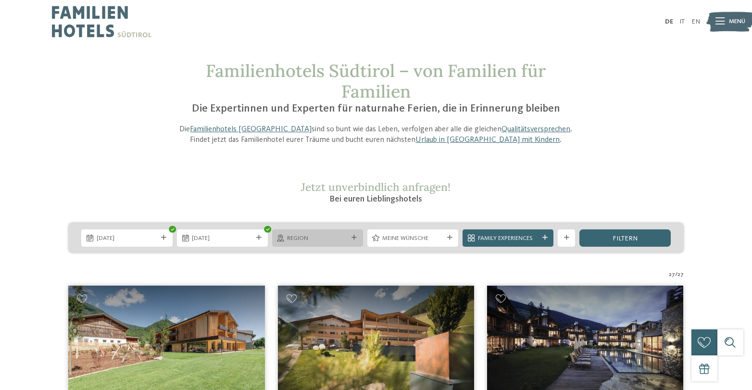
click at [359, 240] on div "Region" at bounding box center [317, 237] width 91 height 17
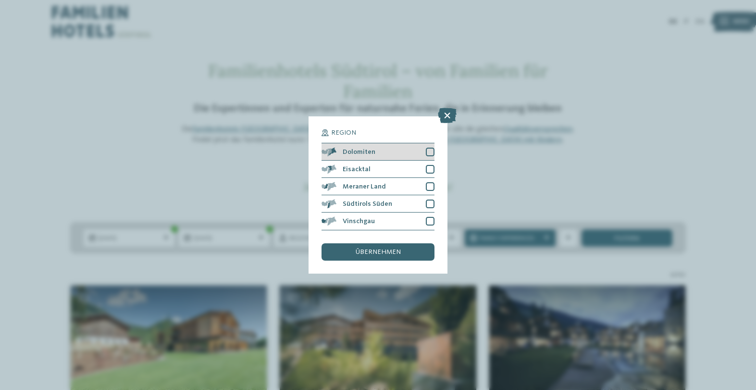
click at [430, 148] on div at bounding box center [430, 152] width 9 height 9
click at [430, 165] on div at bounding box center [430, 169] width 9 height 9
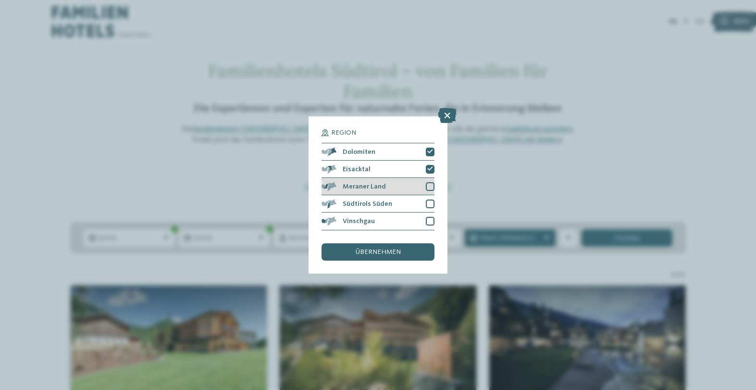
click at [430, 178] on div "Meraner Land" at bounding box center [378, 186] width 112 height 17
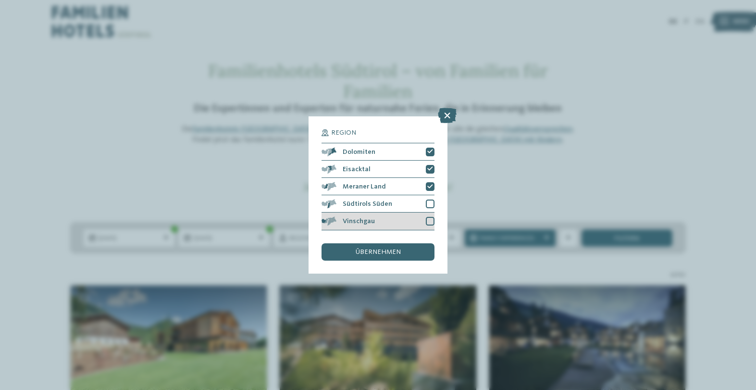
click at [425, 212] on div "Vinschgau" at bounding box center [378, 220] width 112 height 17
click at [427, 200] on div at bounding box center [430, 204] width 9 height 9
click at [402, 243] on div "übernehmen" at bounding box center [378, 251] width 112 height 17
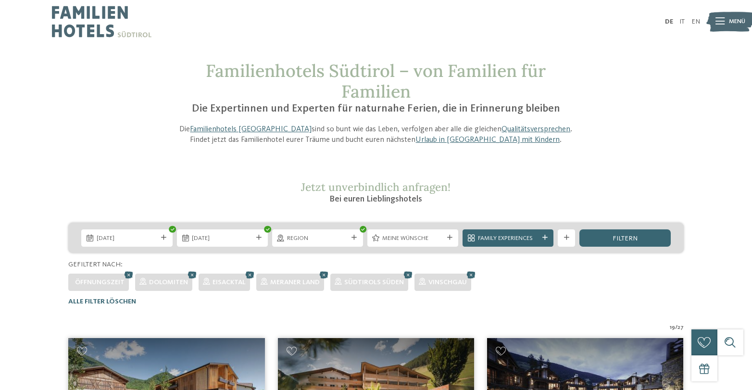
scroll to position [248, 0]
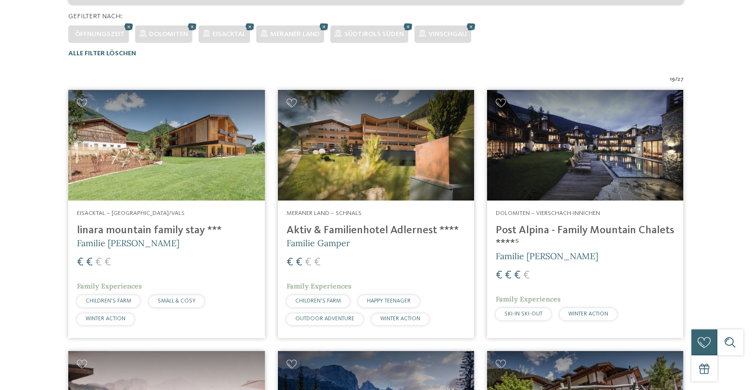
click at [422, 240] on h5 "Familie Gamper" at bounding box center [376, 243] width 179 height 12
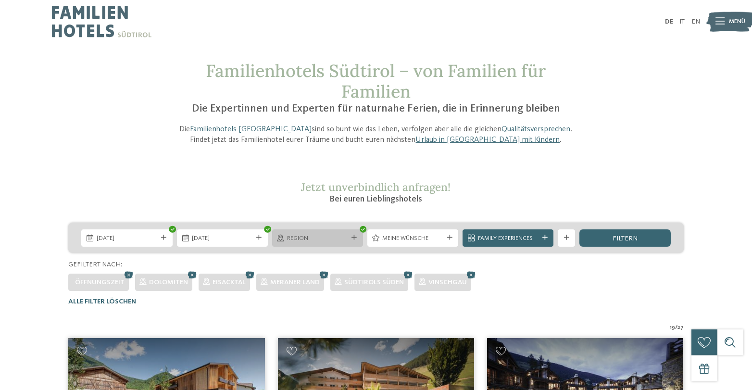
click at [342, 237] on span "Region" at bounding box center [317, 238] width 61 height 9
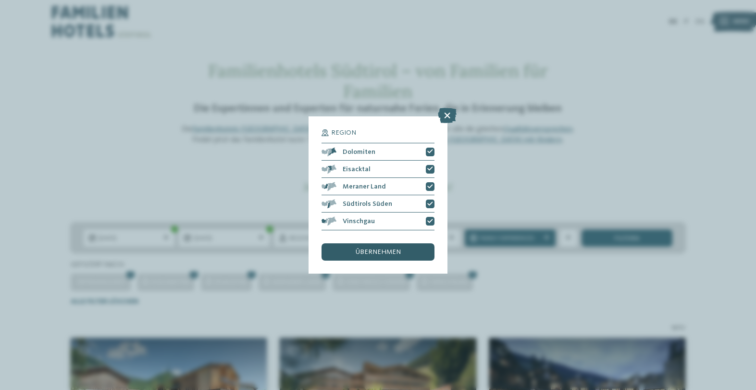
click at [394, 249] on span "übernehmen" at bounding box center [378, 252] width 45 height 7
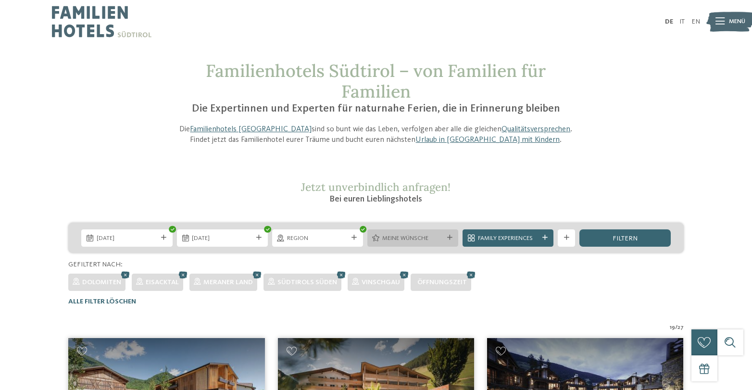
click at [438, 238] on span "Meine Wünsche" at bounding box center [412, 238] width 61 height 9
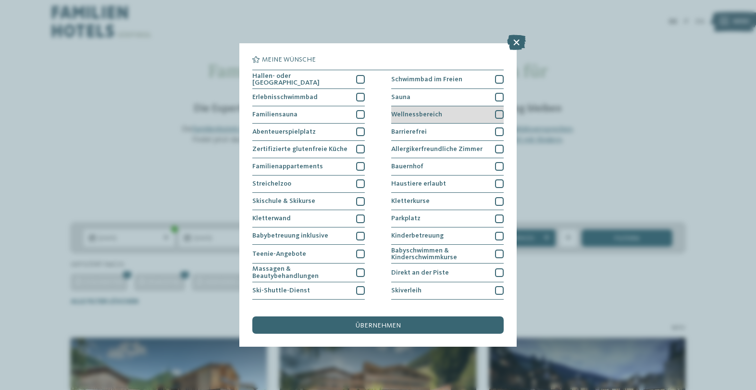
click at [469, 113] on div "Wellnessbereich" at bounding box center [447, 114] width 112 height 17
click at [419, 96] on div "Sauna" at bounding box center [447, 97] width 112 height 17
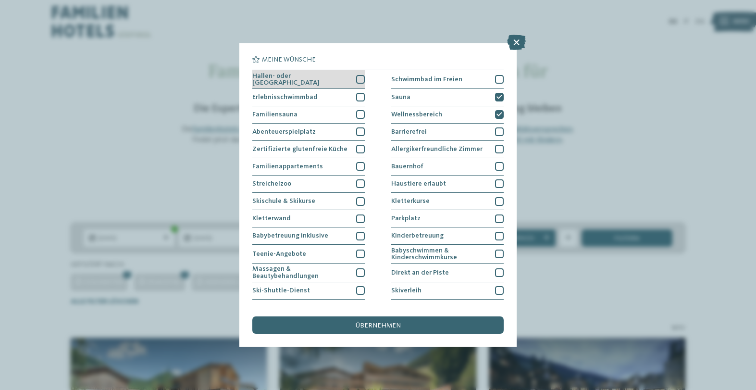
click at [360, 78] on div at bounding box center [360, 79] width 9 height 9
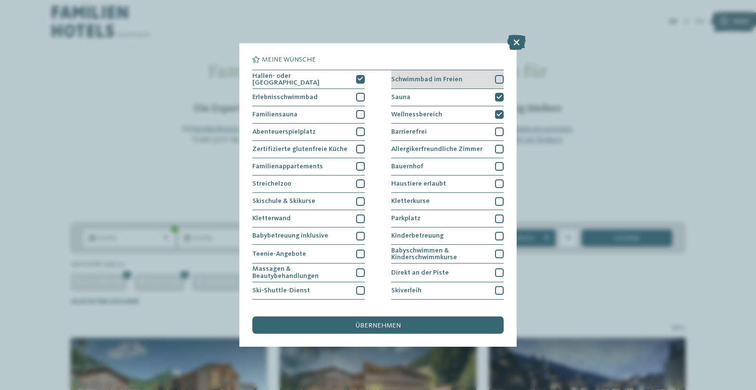
click at [410, 78] on span "Schwimmbad im Freien" at bounding box center [426, 79] width 71 height 7
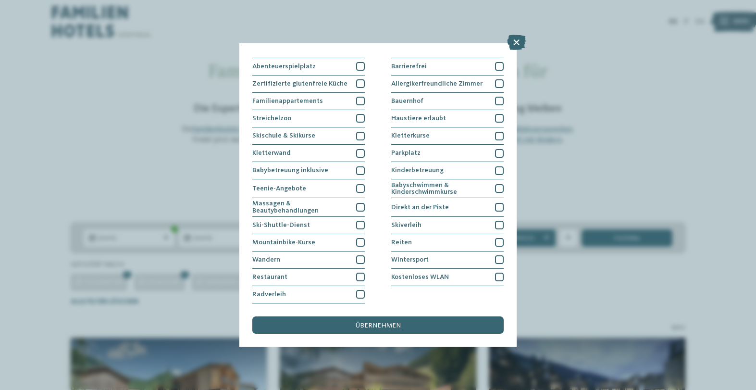
scroll to position [150, 0]
click at [415, 256] on span "Wintersport" at bounding box center [409, 259] width 37 height 7
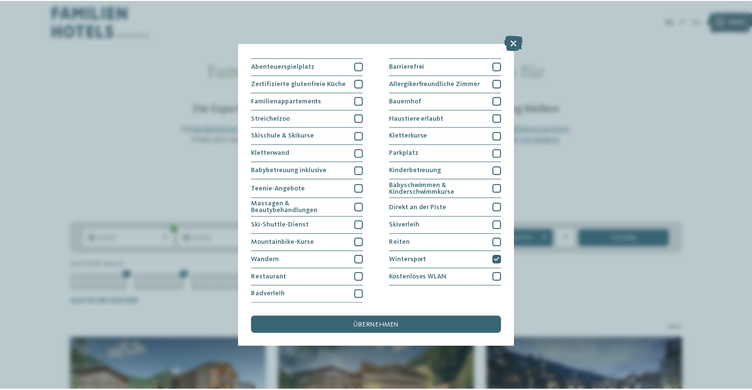
scroll to position [147, 0]
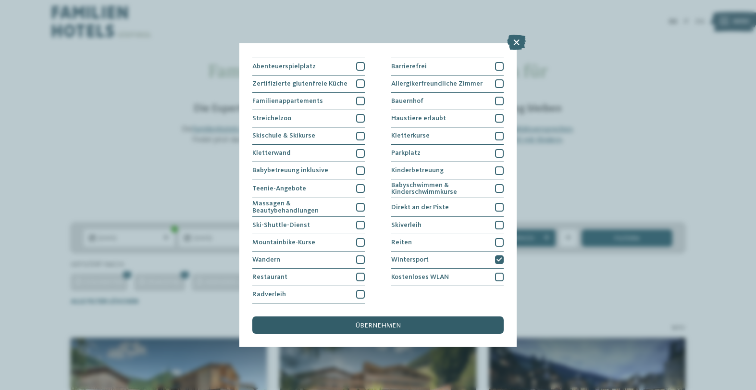
click at [375, 322] on span "übernehmen" at bounding box center [378, 325] width 45 height 7
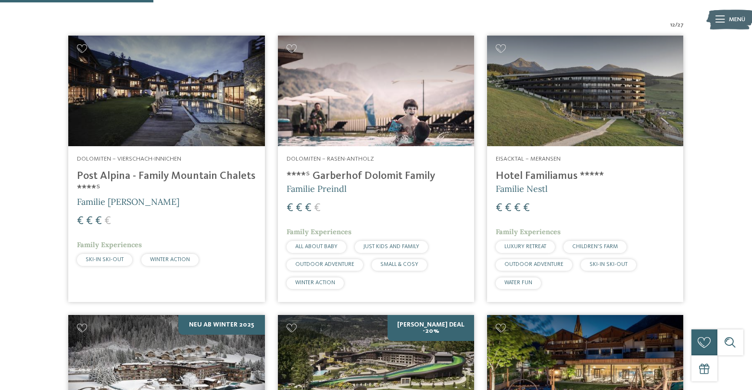
scroll to position [323, 0]
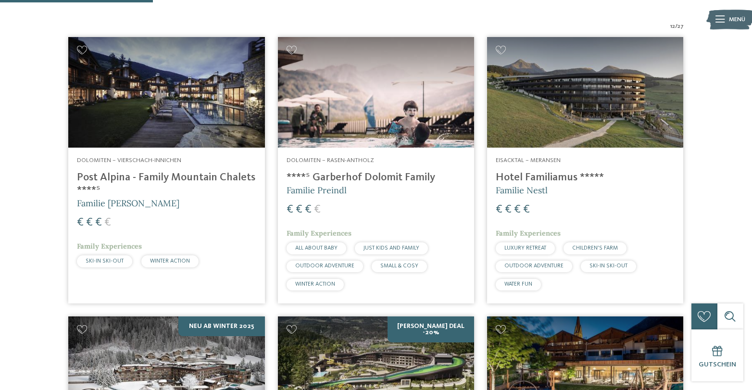
click at [163, 171] on h4 "Post Alpina - Family Mountain Chalets ****ˢ" at bounding box center [166, 184] width 179 height 26
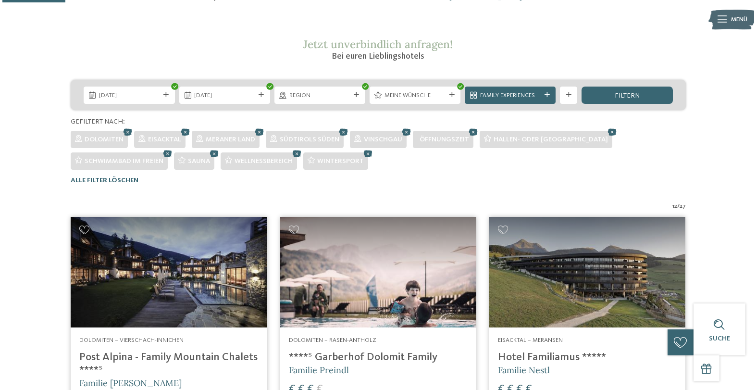
scroll to position [111, 0]
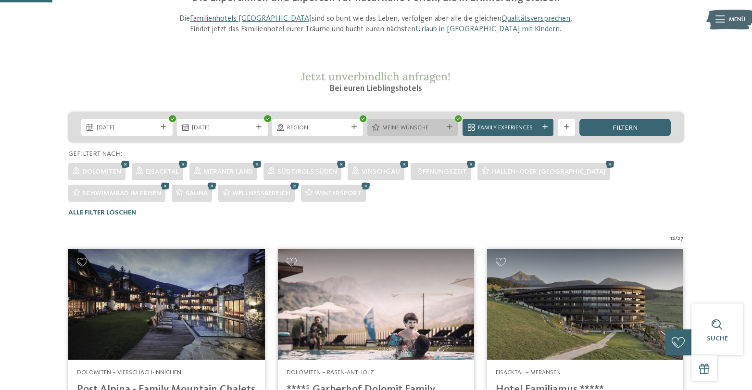
click at [448, 126] on icon at bounding box center [449, 127] width 5 height 5
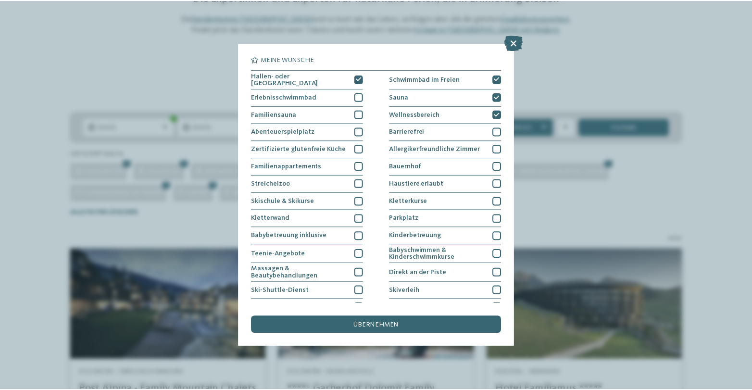
scroll to position [0, 0]
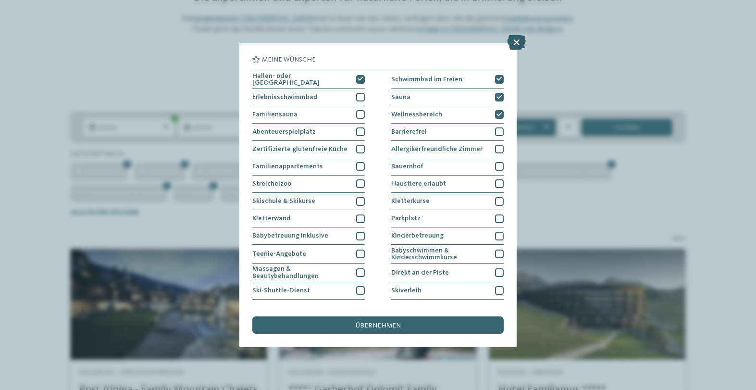
click at [515, 45] on icon at bounding box center [516, 42] width 19 height 15
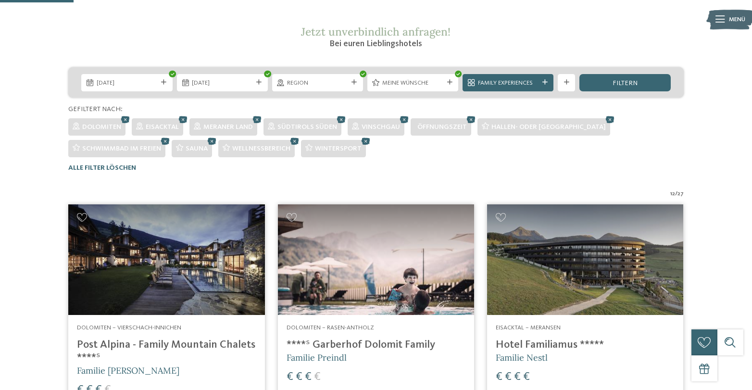
scroll to position [158, 0]
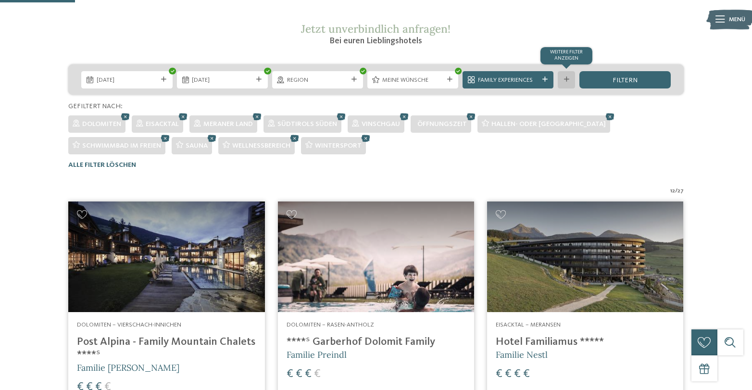
click at [564, 79] on icon at bounding box center [566, 79] width 5 height 5
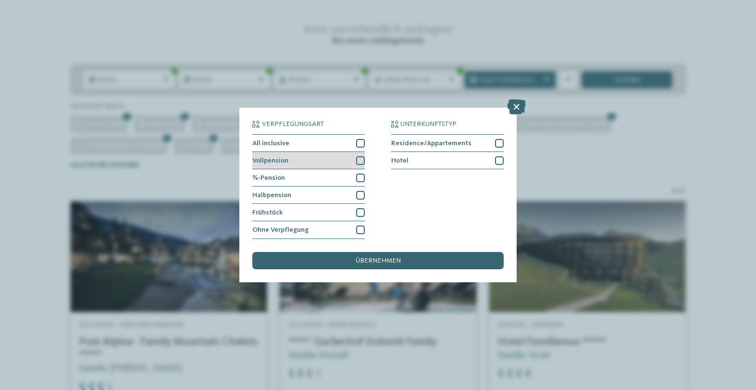
click at [308, 152] on div "Vollpension" at bounding box center [308, 160] width 112 height 17
click at [349, 135] on div "All inclusive" at bounding box center [308, 143] width 112 height 17
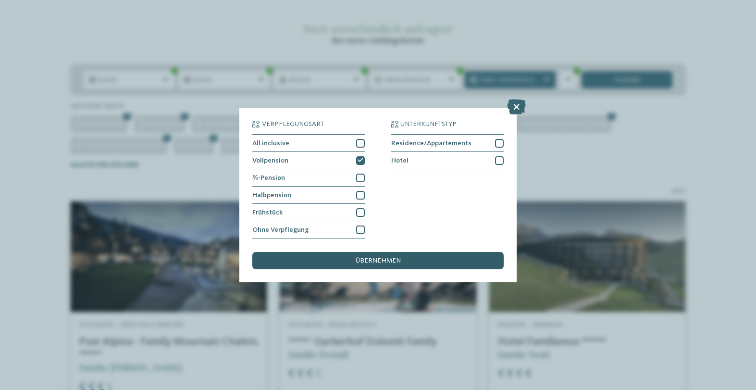
click at [406, 252] on div "übernehmen" at bounding box center [377, 260] width 251 height 17
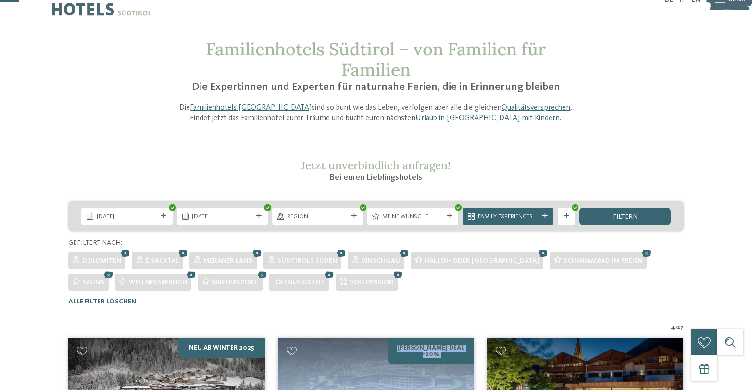
scroll to position [33, 0]
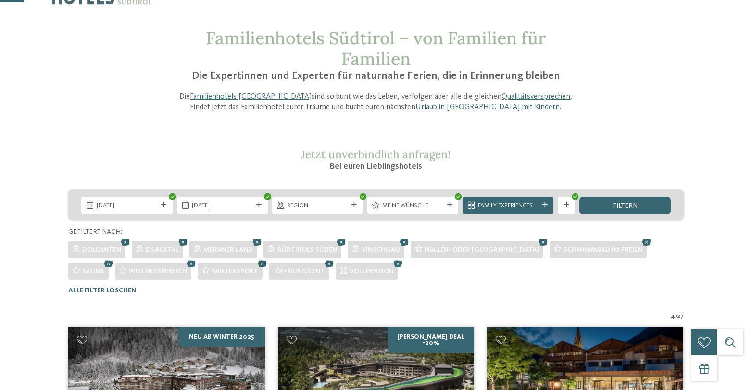
click at [261, 262] on icon at bounding box center [262, 264] width 13 height 12
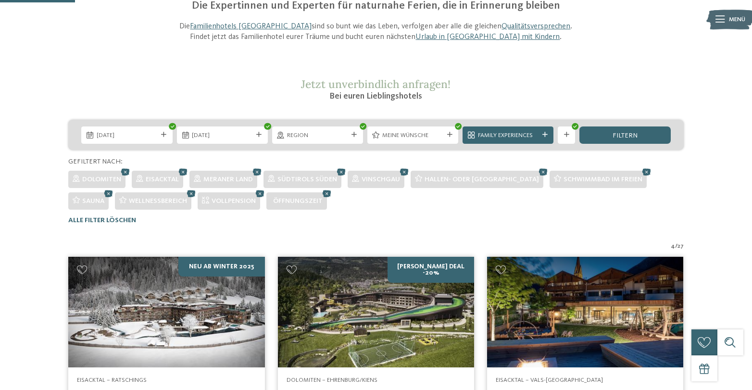
scroll to position [103, 0]
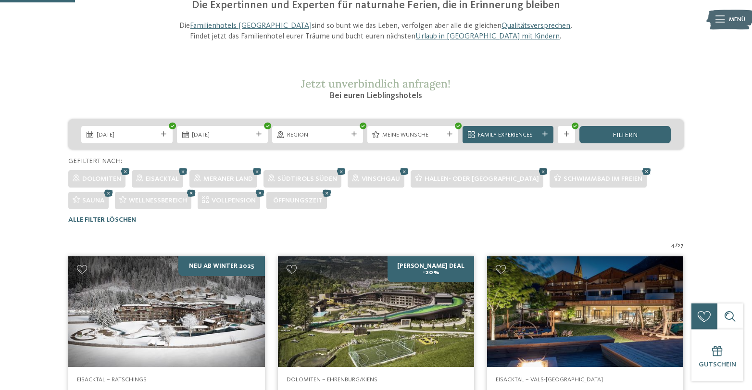
click at [537, 171] on icon at bounding box center [543, 171] width 13 height 12
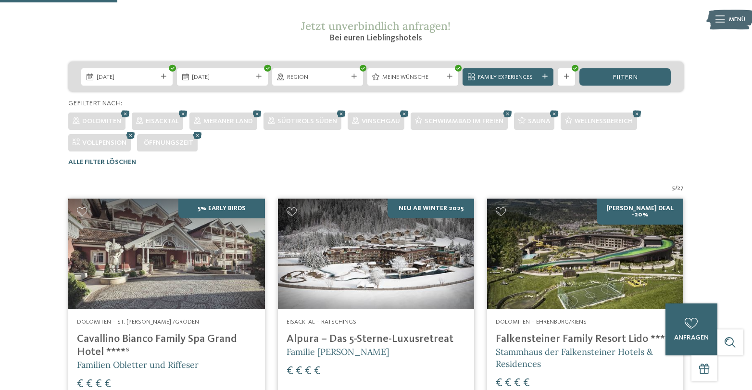
scroll to position [160, 0]
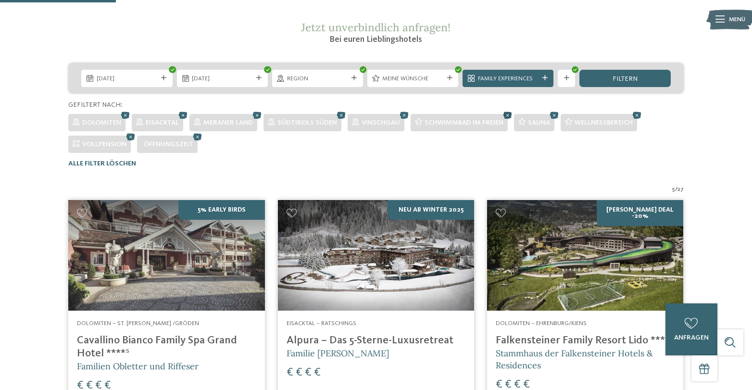
click at [510, 113] on icon at bounding box center [507, 115] width 13 height 12
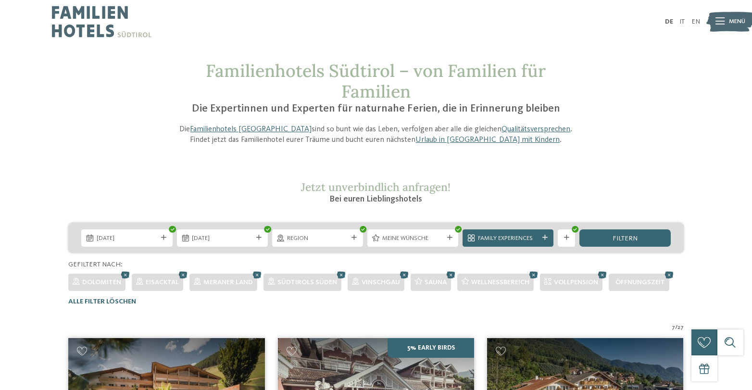
scroll to position [0, 0]
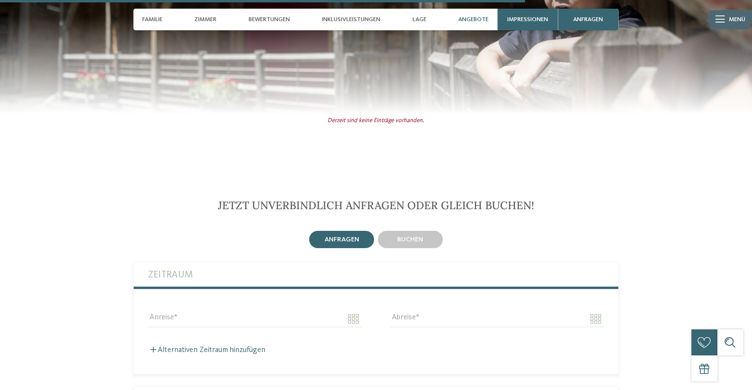
scroll to position [2144, 0]
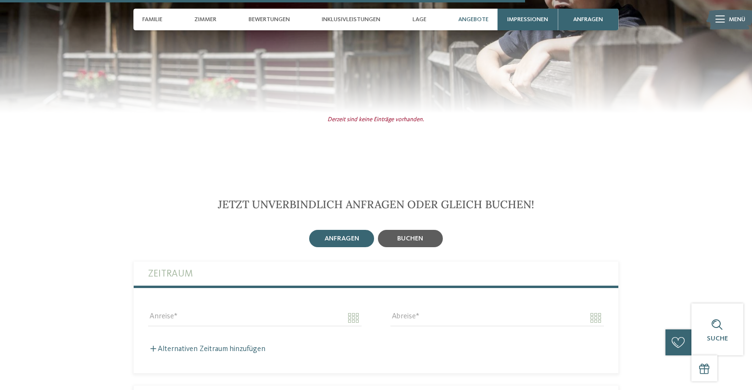
click at [396, 230] on div "buchen" at bounding box center [410, 238] width 65 height 17
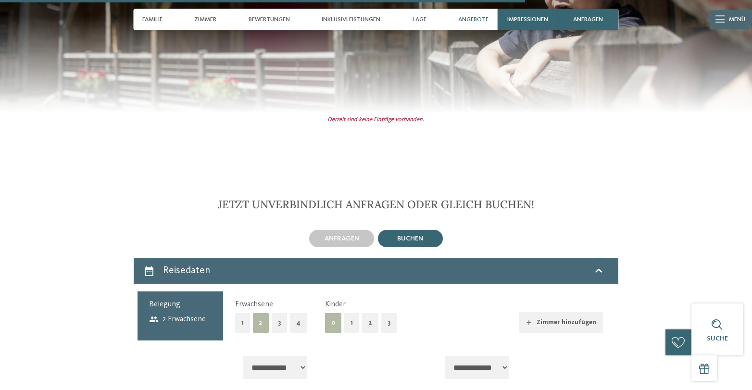
click at [390, 313] on button "3" at bounding box center [388, 323] width 15 height 20
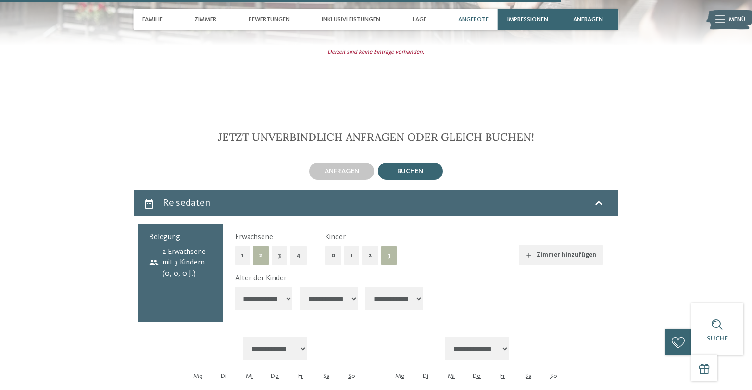
scroll to position [2224, 0]
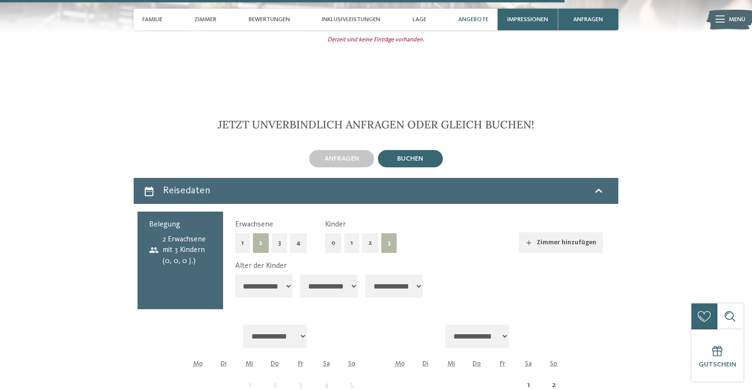
select select "*"
click at [455, 232] on div "Zimmer hinzufügen" at bounding box center [509, 242] width 188 height 21
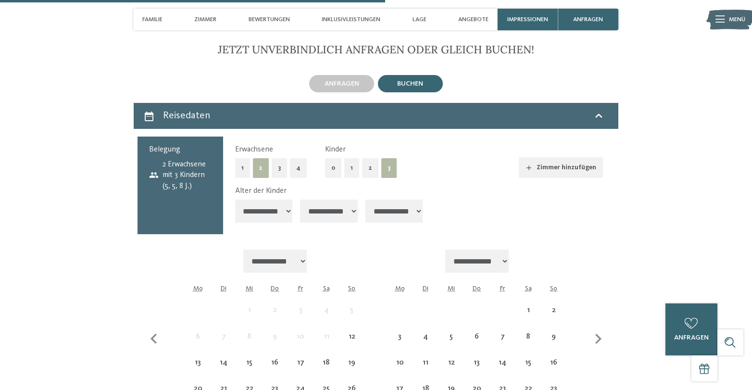
scroll to position [2300, 0]
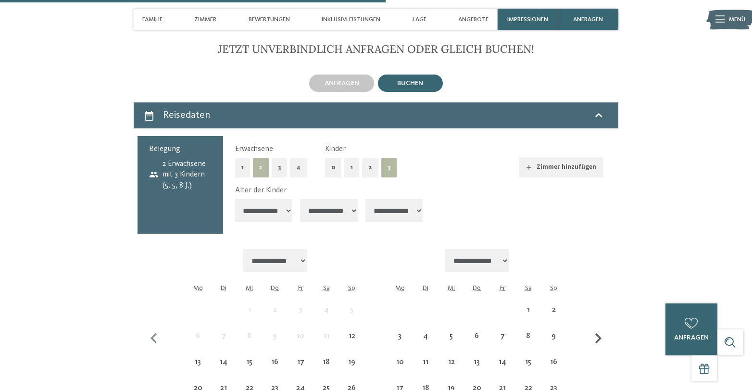
click at [602, 328] on icon "button" at bounding box center [598, 338] width 20 height 20
select select "**********"
click at [602, 328] on icon "button" at bounding box center [598, 338] width 20 height 20
select select "**********"
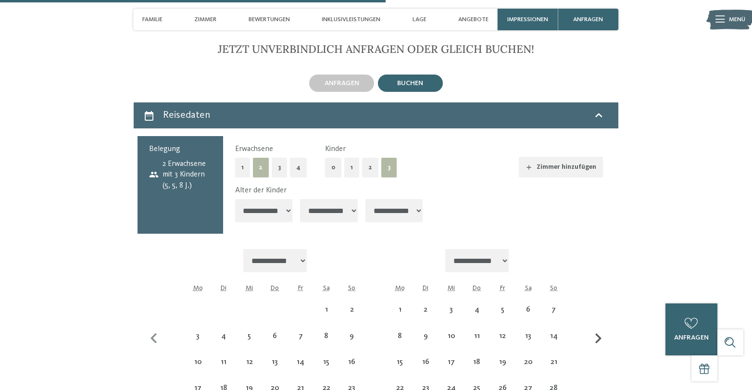
select select "**********"
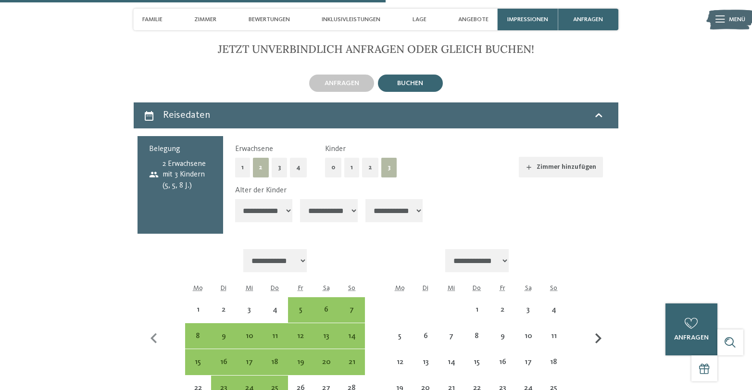
select select "**********"
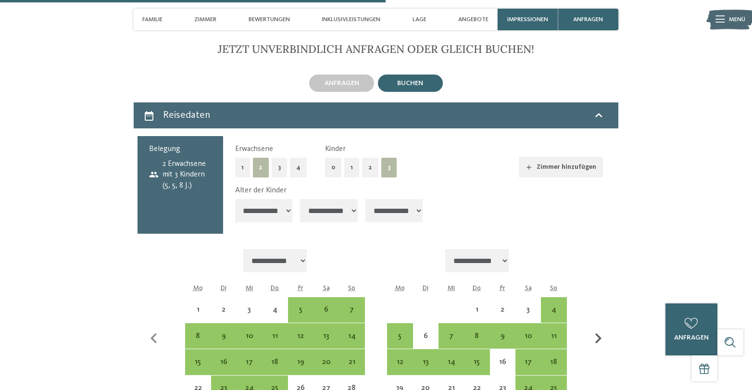
click at [602, 328] on icon "button" at bounding box center [598, 338] width 20 height 20
select select "**********"
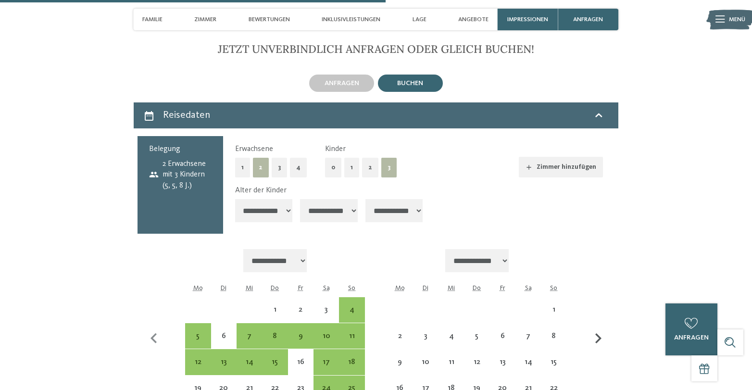
select select "**********"
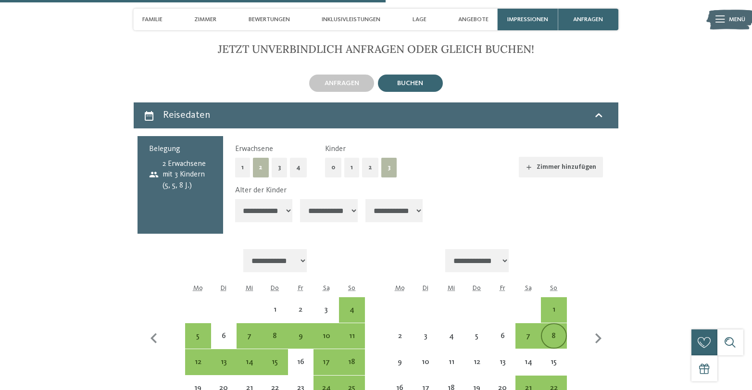
click at [553, 332] on div "8" at bounding box center [554, 344] width 24 height 24
select select "**********"
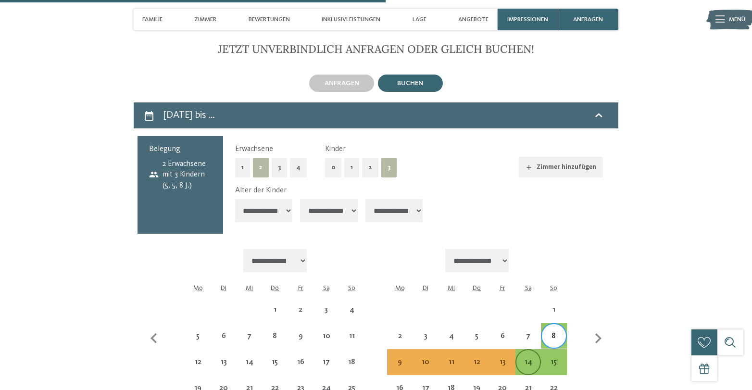
click at [529, 358] on div "14" at bounding box center [528, 370] width 24 height 24
select select "**********"
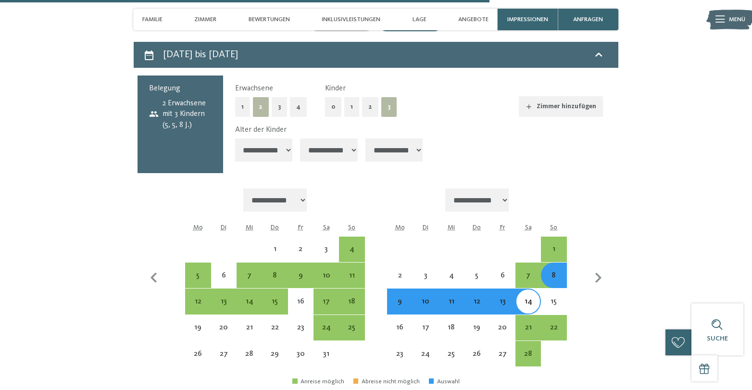
select select "**********"
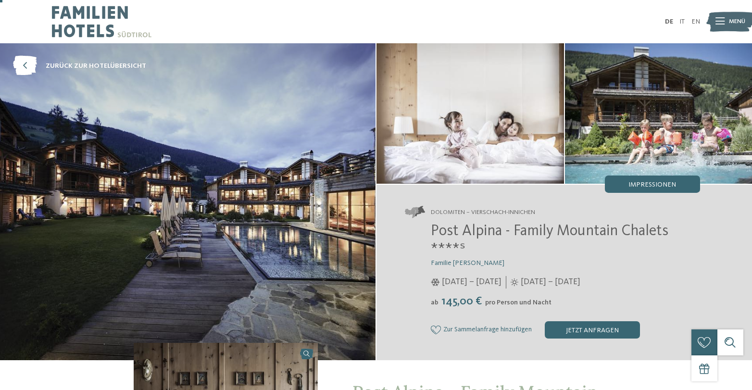
scroll to position [0, 0]
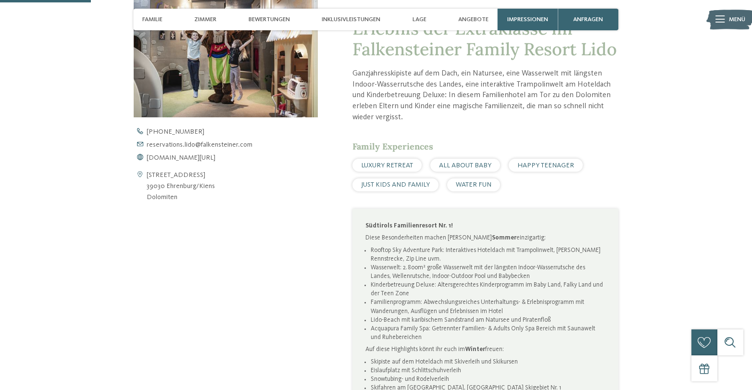
scroll to position [331, 0]
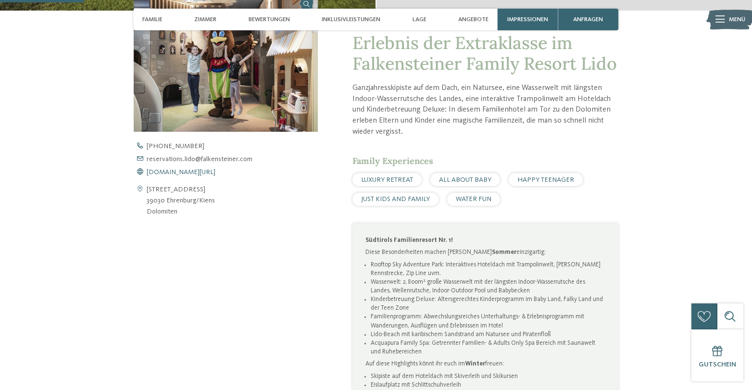
click at [215, 171] on span "[DOMAIN_NAME][URL]" at bounding box center [181, 172] width 69 height 7
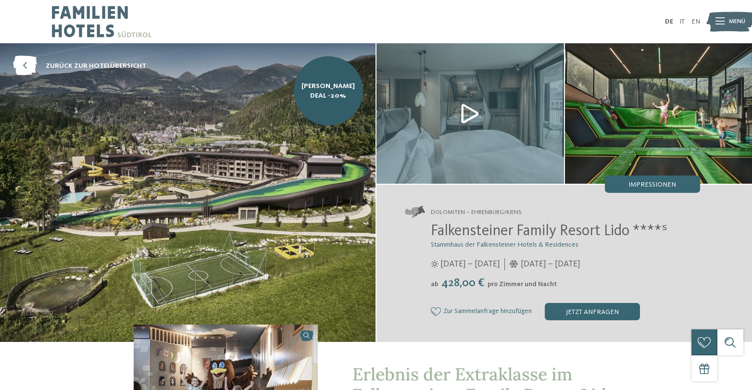
scroll to position [0, 0]
